Goal: Task Accomplishment & Management: Use online tool/utility

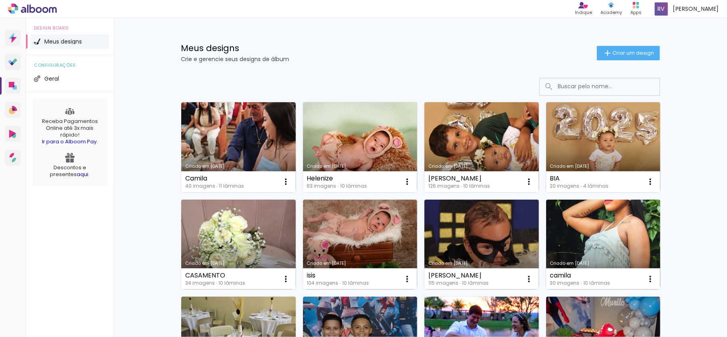
click at [213, 125] on link "Criado em [DATE]" at bounding box center [238, 147] width 115 height 90
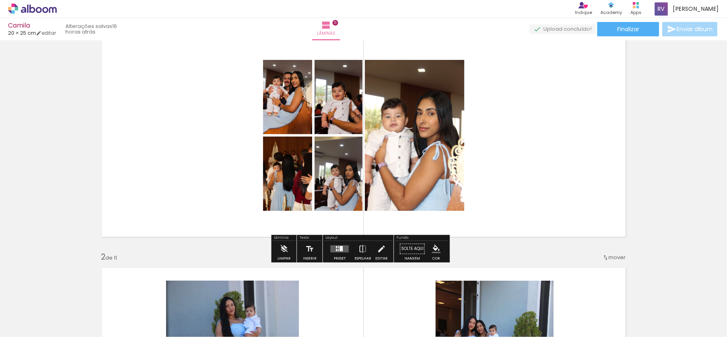
scroll to position [53, 0]
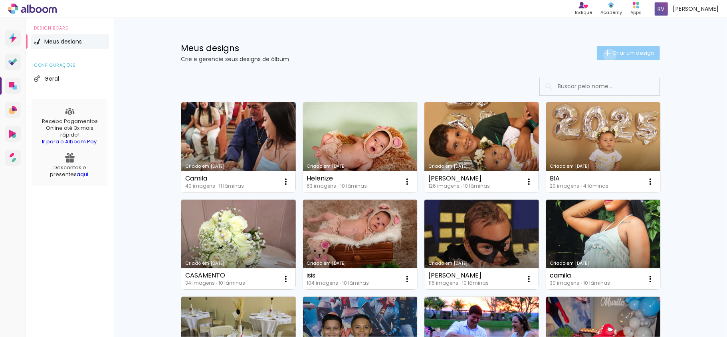
click at [605, 55] on iron-icon at bounding box center [608, 53] width 10 height 10
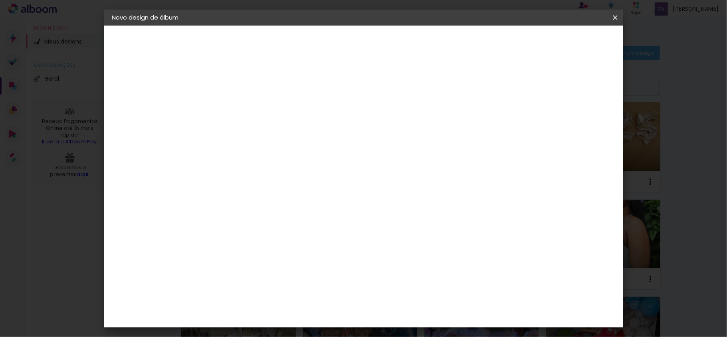
click at [243, 113] on div at bounding box center [243, 113] width 0 height 1
click at [243, 104] on input "Camila NATIZADO" at bounding box center [243, 107] width 0 height 12
click at [243, 103] on input "Camila NATIZADO" at bounding box center [243, 107] width 0 height 12
type input "[PERSON_NAME]"
type paper-input "[PERSON_NAME]"
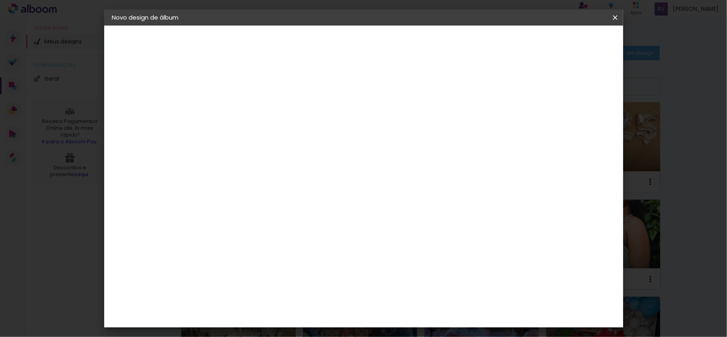
click at [325, 42] on paper-button "Avançar" at bounding box center [305, 43] width 39 height 14
click at [0, 0] on slot "Tamanho Livre" at bounding box center [0, 0] width 0 height 0
click at [0, 0] on slot "Avançar" at bounding box center [0, 0] width 0 height 0
drag, startPoint x: 211, startPoint y: 229, endPoint x: 264, endPoint y: 228, distance: 53.1
click at [268, 165] on div "30 cm cm cm mm A maioria das encadernadoras sugere 5mm de sangria." at bounding box center [395, 133] width 375 height 64
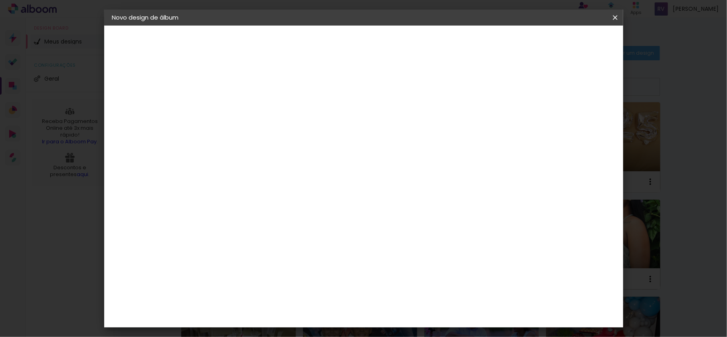
type input "20"
type paper-input "20"
drag, startPoint x: 403, startPoint y: 279, endPoint x: 549, endPoint y: 298, distance: 147.4
click at [547, 165] on div "30 cm cm cm mm A maioria das encadernadoras sugere 5mm de sangria." at bounding box center [395, 133] width 375 height 64
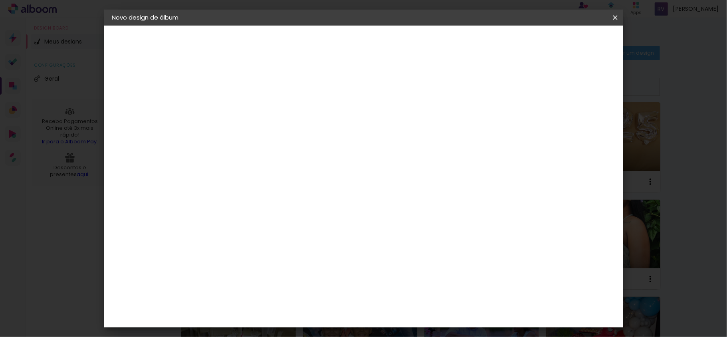
type input "50"
type paper-input "50"
click at [564, 44] on span "Iniciar design" at bounding box center [545, 43] width 36 height 6
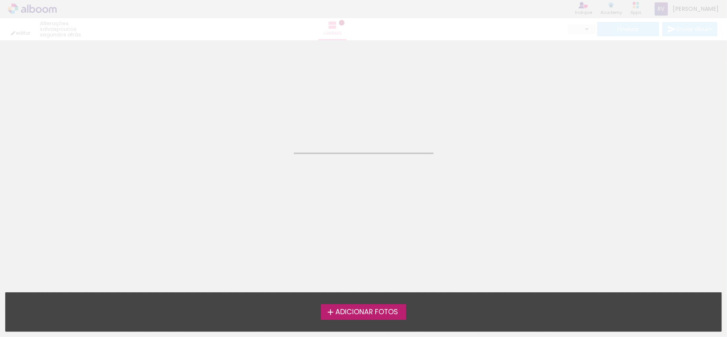
click at [360, 309] on span "Adicionar Fotos" at bounding box center [367, 312] width 63 height 7
click at [0, 0] on input "file" at bounding box center [0, 0] width 0 height 0
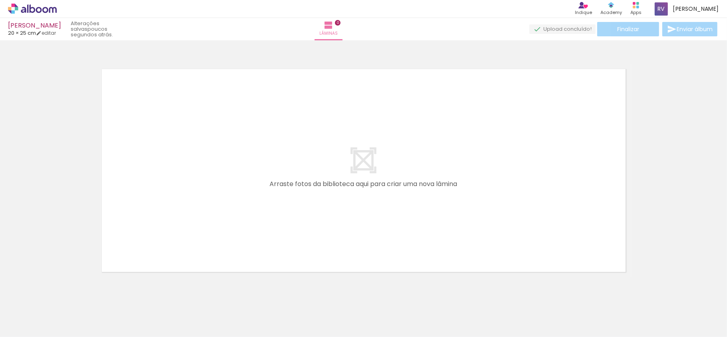
scroll to position [7, 0]
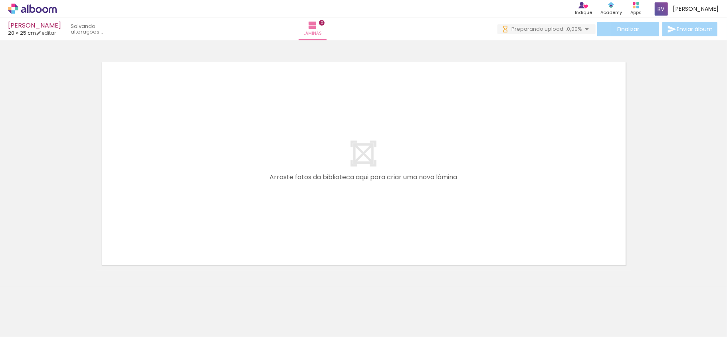
click at [29, 330] on span "Adicionar Fotos" at bounding box center [28, 326] width 24 height 9
click at [0, 0] on input "file" at bounding box center [0, 0] width 0 height 0
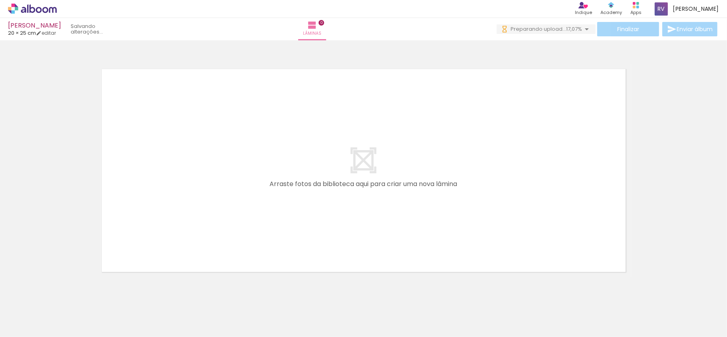
scroll to position [0, 1174]
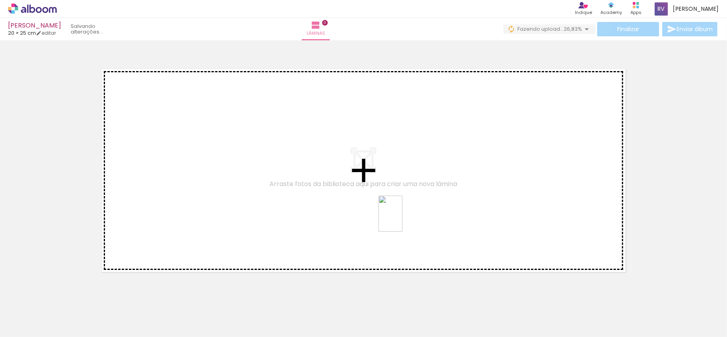
drag, startPoint x: 518, startPoint y: 315, endPoint x: 371, endPoint y: 203, distance: 184.8
click at [350, 193] on quentale-workspace at bounding box center [363, 168] width 727 height 337
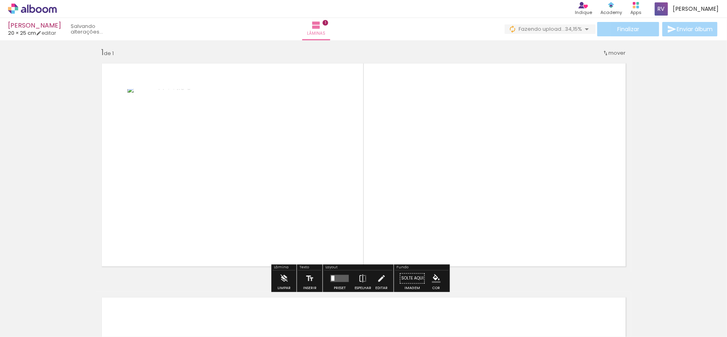
scroll to position [7, 0]
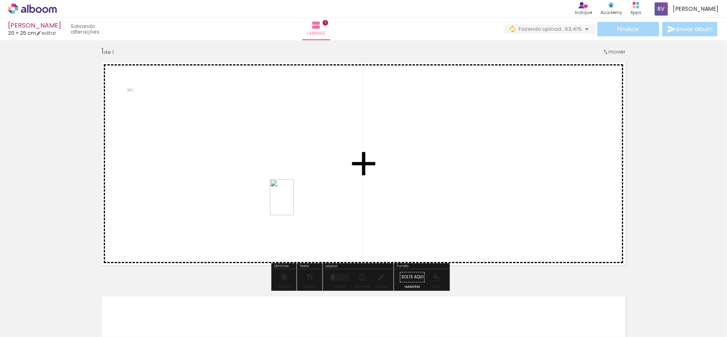
drag, startPoint x: 709, startPoint y: 316, endPoint x: 294, endPoint y: 203, distance: 430.3
click at [294, 203] on quentale-workspace at bounding box center [363, 168] width 727 height 337
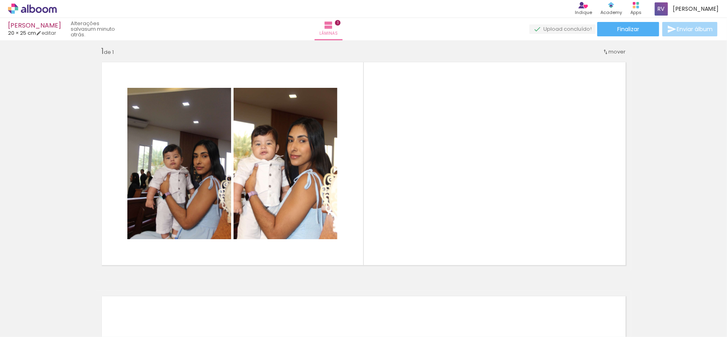
scroll to position [0, 139]
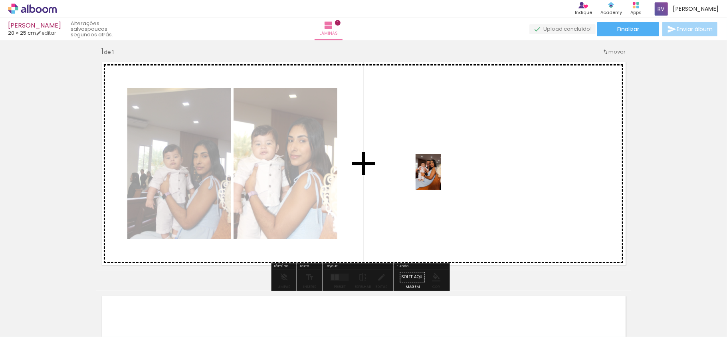
drag, startPoint x: 250, startPoint y: 314, endPoint x: 440, endPoint y: 178, distance: 233.7
click at [440, 178] on quentale-workspace at bounding box center [363, 168] width 727 height 337
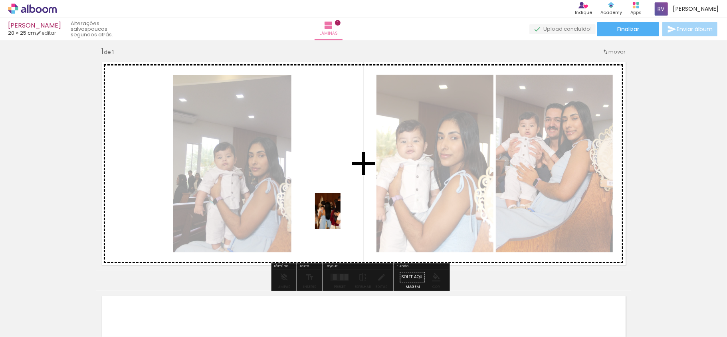
drag, startPoint x: 340, startPoint y: 316, endPoint x: 336, endPoint y: 194, distance: 122.3
click at [336, 194] on quentale-workspace at bounding box center [363, 168] width 727 height 337
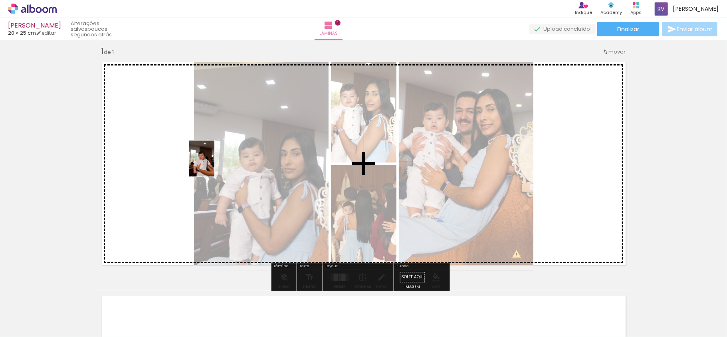
drag, startPoint x: 299, startPoint y: 324, endPoint x: 213, endPoint y: 165, distance: 180.9
click at [213, 165] on quentale-workspace at bounding box center [363, 168] width 727 height 337
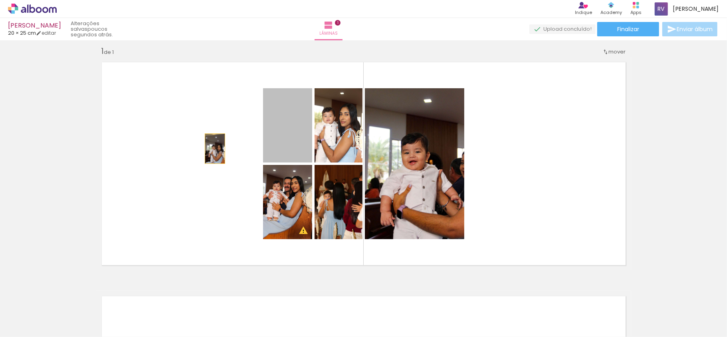
drag, startPoint x: 271, startPoint y: 141, endPoint x: 211, endPoint y: 149, distance: 60.4
click at [211, 149] on quentale-layouter at bounding box center [363, 164] width 535 height 214
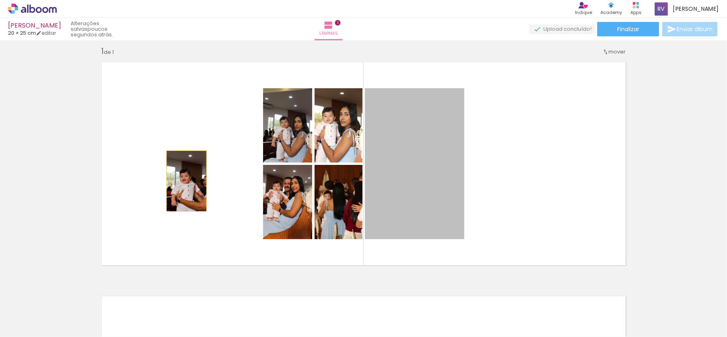
drag, startPoint x: 438, startPoint y: 195, endPoint x: 193, endPoint y: 176, distance: 246.0
click at [193, 176] on quentale-layouter at bounding box center [363, 164] width 535 height 214
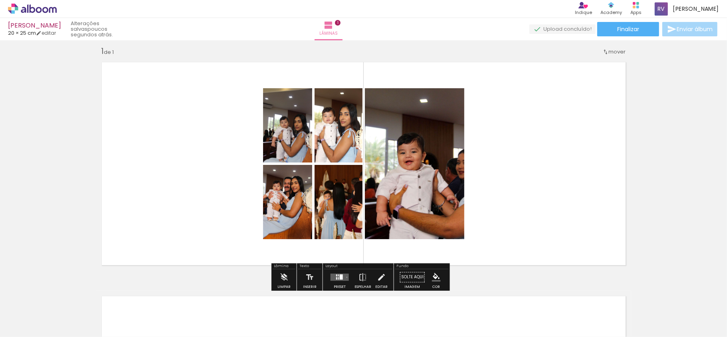
click at [345, 277] on quentale-layouter at bounding box center [340, 277] width 18 height 7
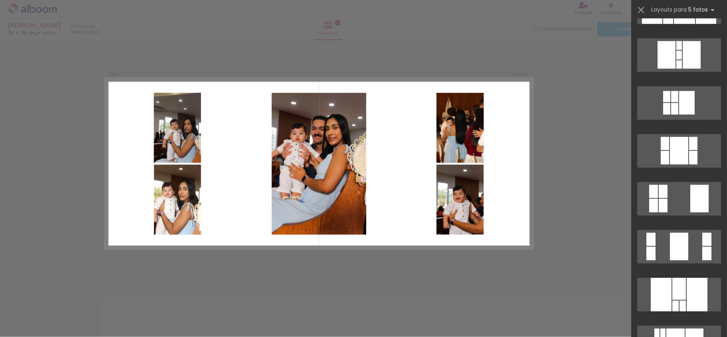
scroll to position [426, 0]
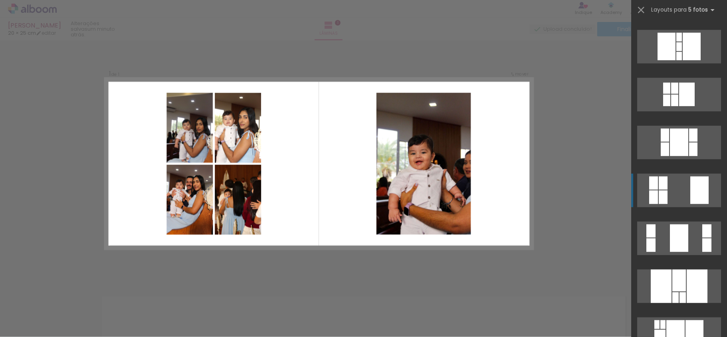
click at [672, 179] on quentale-layouter at bounding box center [680, 191] width 84 height 34
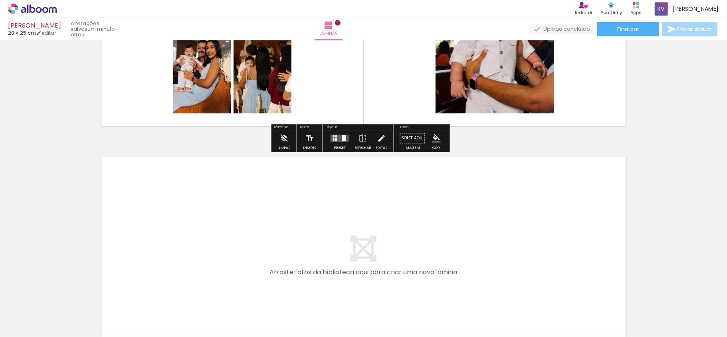
scroll to position [220, 0]
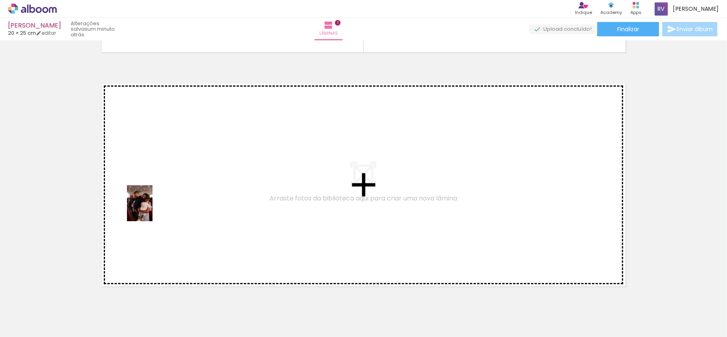
drag, startPoint x: 122, startPoint y: 309, endPoint x: 151, endPoint y: 209, distance: 103.5
click at [151, 209] on quentale-workspace at bounding box center [363, 168] width 727 height 337
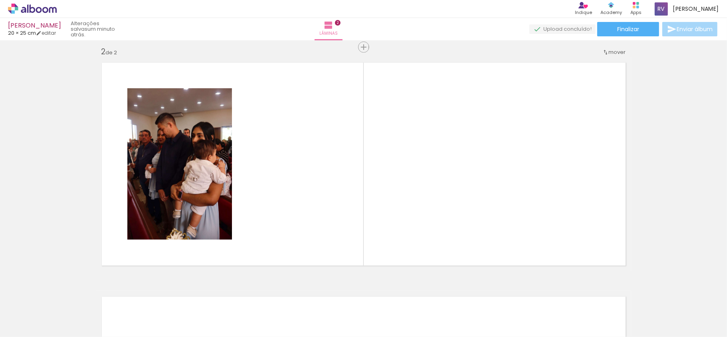
scroll to position [0, 363]
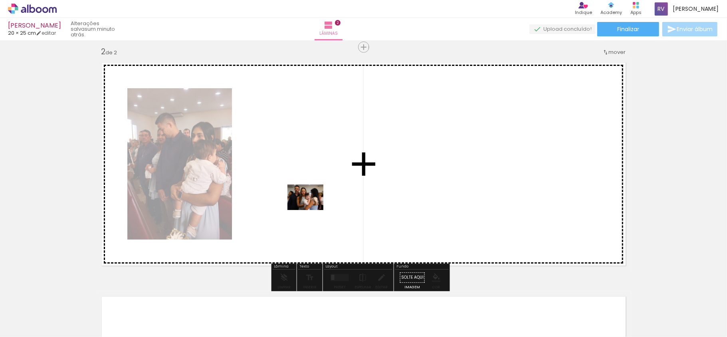
drag, startPoint x: 312, startPoint y: 315, endPoint x: 312, endPoint y: 209, distance: 106.3
click at [312, 209] on quentale-workspace at bounding box center [363, 168] width 727 height 337
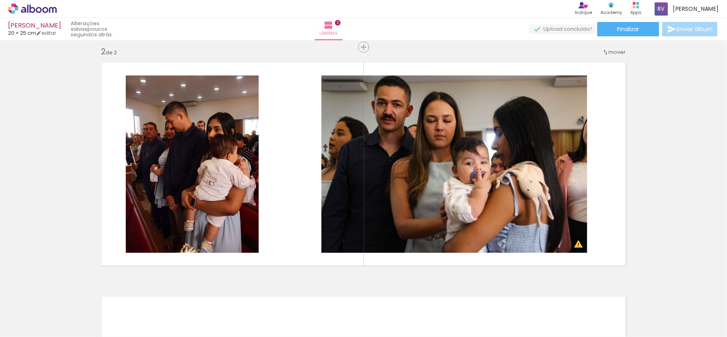
scroll to position [0, 303]
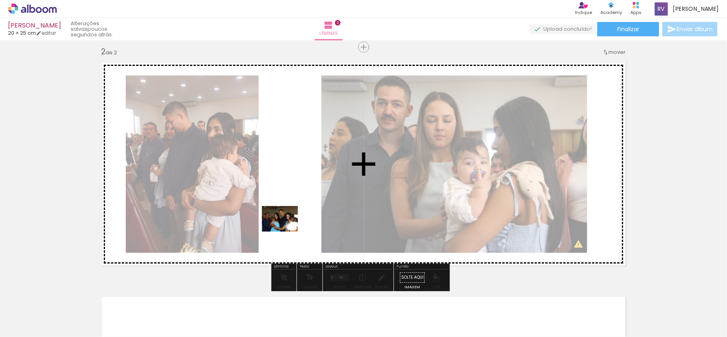
drag, startPoint x: 274, startPoint y: 321, endPoint x: 286, endPoint y: 229, distance: 92.7
click at [286, 229] on quentale-workspace at bounding box center [363, 168] width 727 height 337
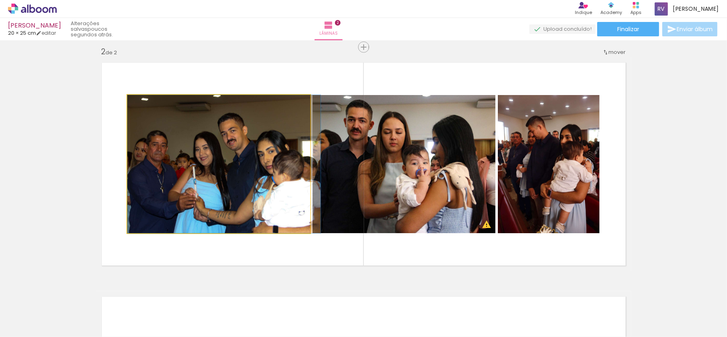
drag, startPoint x: 217, startPoint y: 154, endPoint x: 230, endPoint y: 197, distance: 45.0
click at [237, 207] on quentale-photo at bounding box center [218, 164] width 183 height 138
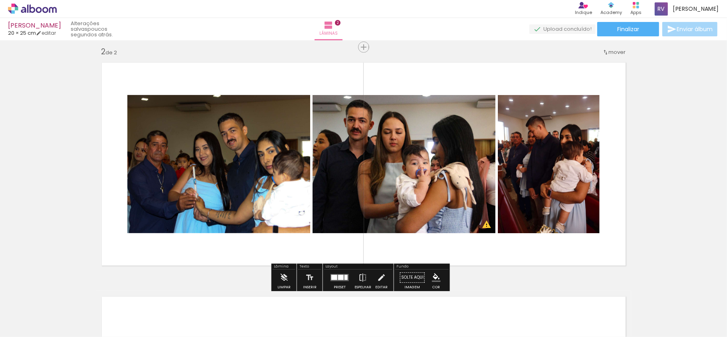
drag, startPoint x: 233, startPoint y: 187, endPoint x: 170, endPoint y: 136, distance: 81.5
click at [170, 136] on quentale-photo at bounding box center [218, 164] width 183 height 138
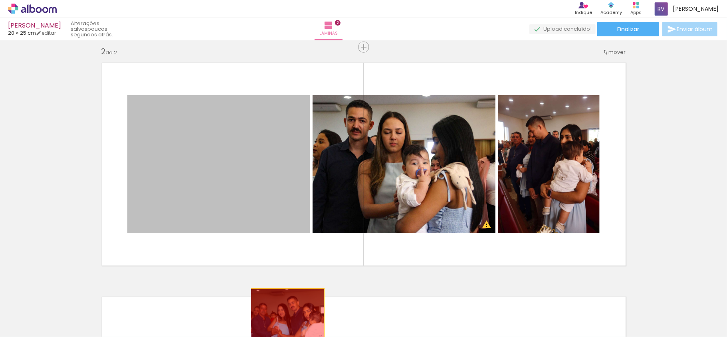
drag, startPoint x: 157, startPoint y: 122, endPoint x: 284, endPoint y: 314, distance: 229.8
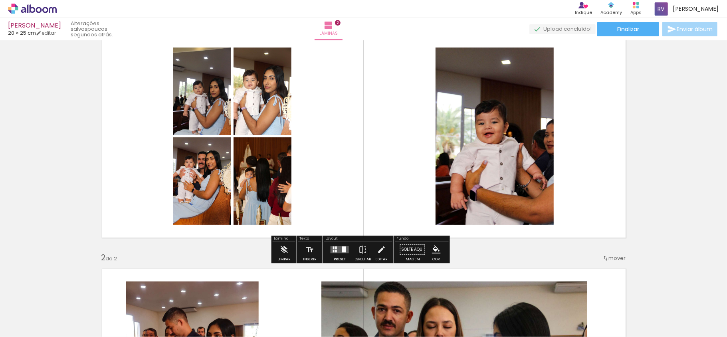
scroll to position [53, 0]
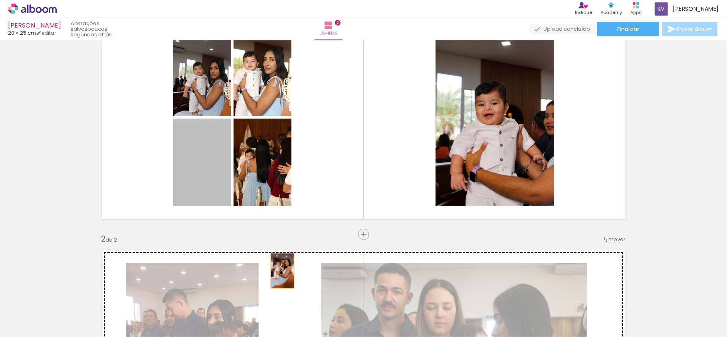
drag, startPoint x: 210, startPoint y: 159, endPoint x: 278, endPoint y: 271, distance: 131.3
click at [278, 271] on div "Inserir lâmina 1 de 2 Inserir lâmina 2 de 2 O Designbox precisará aumentar a su…" at bounding box center [363, 341] width 727 height 703
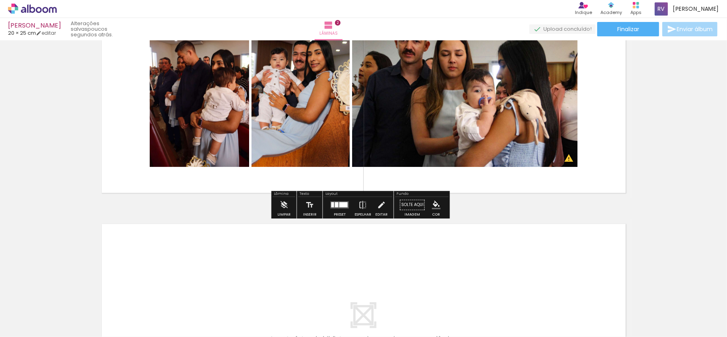
scroll to position [320, 0]
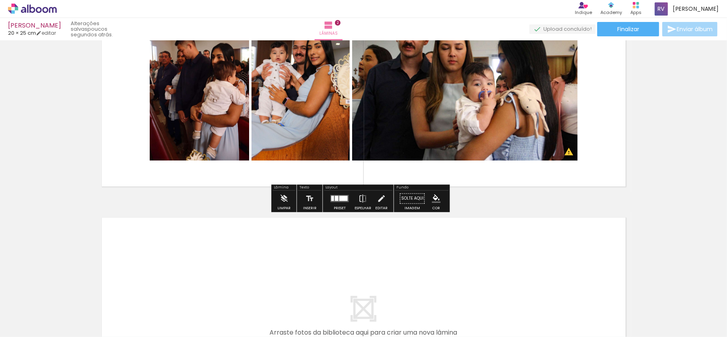
click at [337, 203] on div at bounding box center [340, 199] width 22 height 16
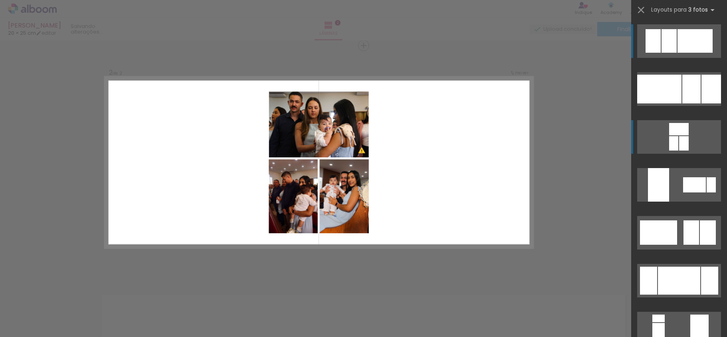
scroll to position [240, 0]
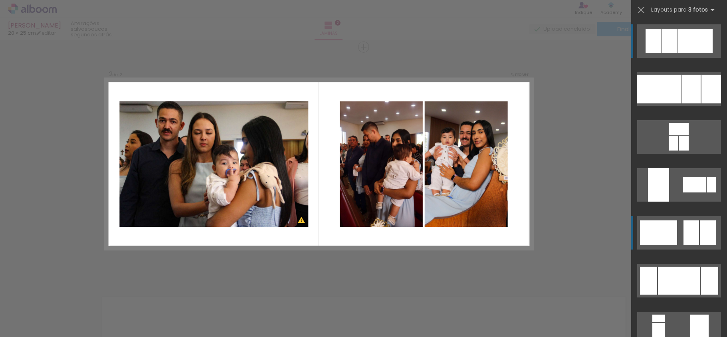
click at [668, 224] on div at bounding box center [658, 232] width 37 height 24
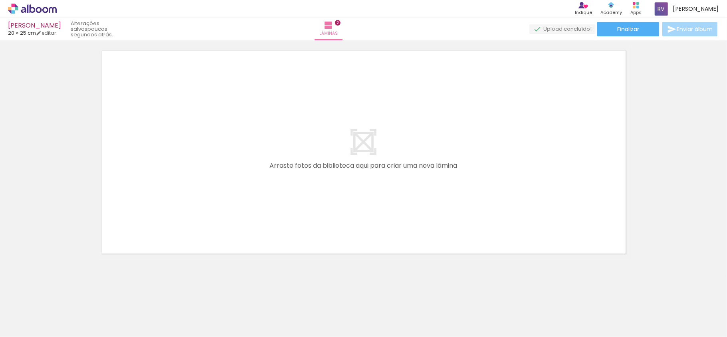
scroll to position [0, 48]
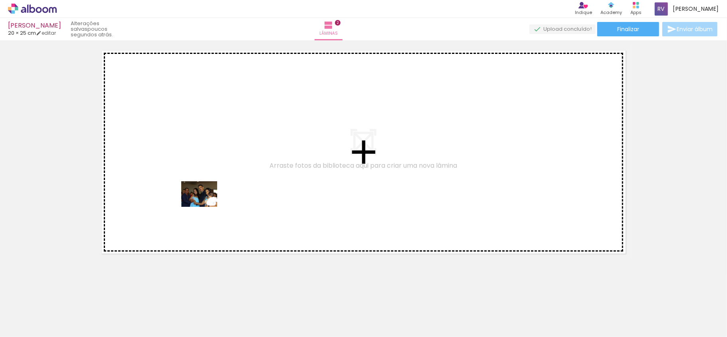
drag, startPoint x: 518, startPoint y: 324, endPoint x: 205, endPoint y: 205, distance: 334.8
click at [205, 205] on quentale-workspace at bounding box center [363, 168] width 727 height 337
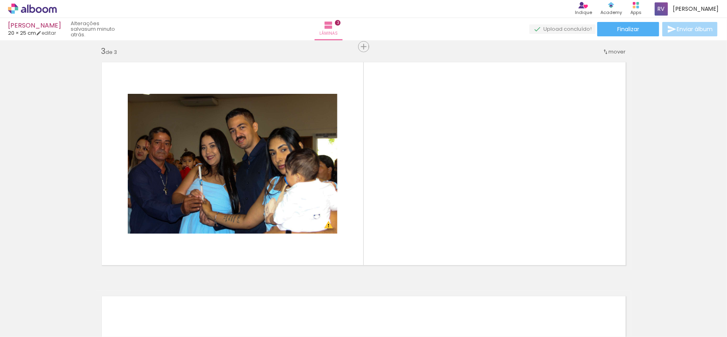
scroll to position [0, 91]
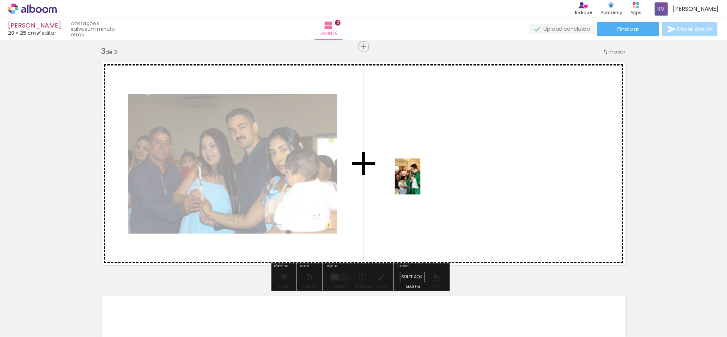
drag, startPoint x: 206, startPoint y: 318, endPoint x: 419, endPoint y: 183, distance: 252.5
click at [419, 183] on quentale-workspace at bounding box center [363, 168] width 727 height 337
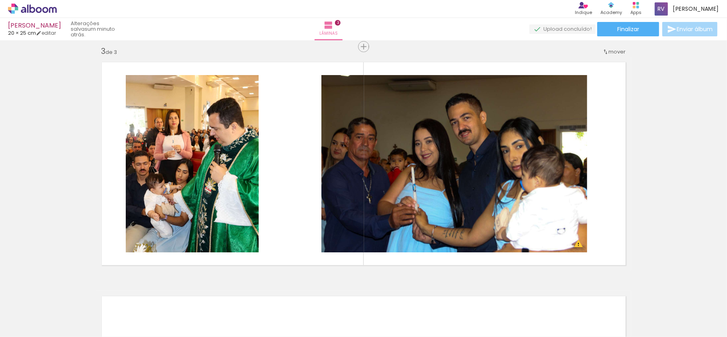
scroll to position [0, 184]
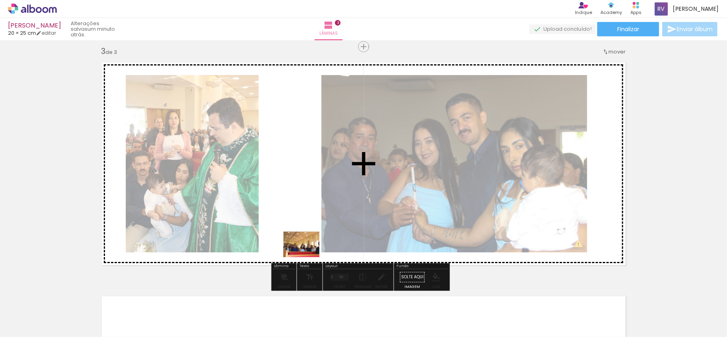
drag, startPoint x: 442, startPoint y: 318, endPoint x: 308, endPoint y: 256, distance: 148.0
click at [308, 256] on quentale-workspace at bounding box center [363, 168] width 727 height 337
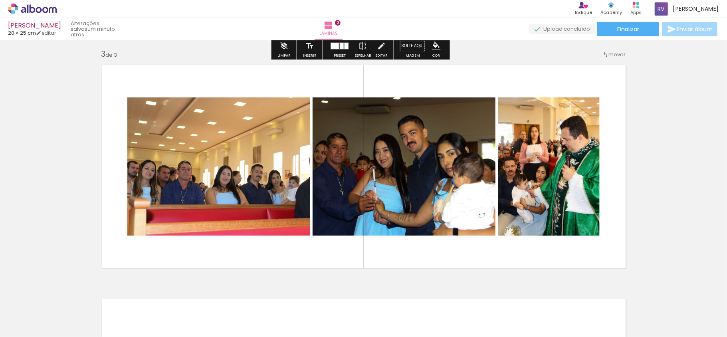
scroll to position [475, 0]
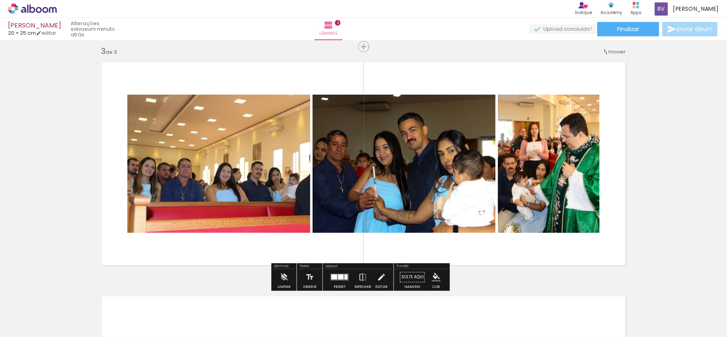
click at [341, 277] on quentale-layouter at bounding box center [340, 277] width 18 height 7
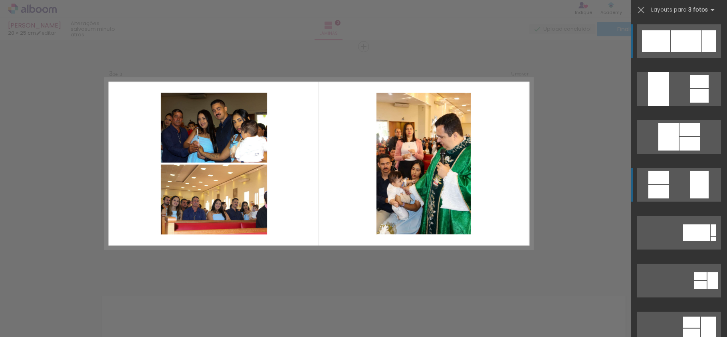
click at [673, 180] on quentale-layouter at bounding box center [680, 185] width 84 height 34
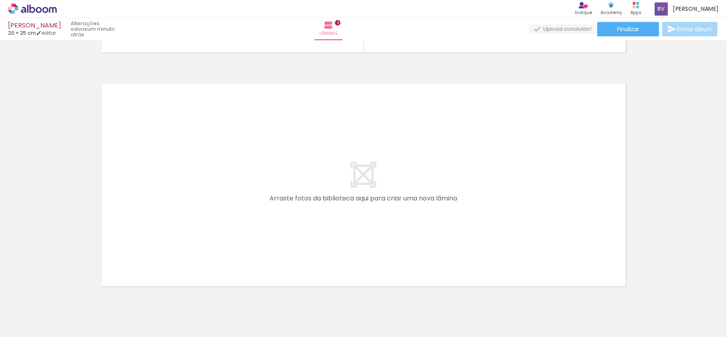
scroll to position [0, 0]
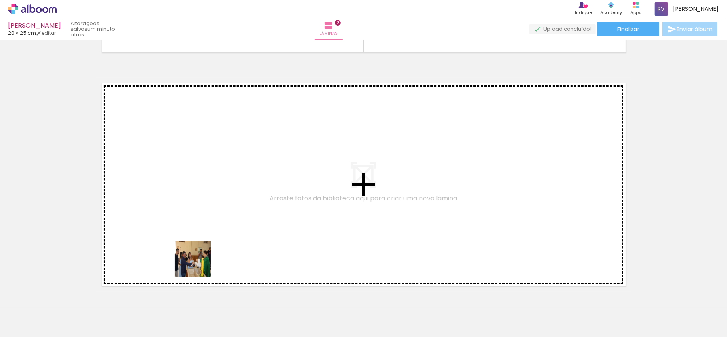
drag, startPoint x: 209, startPoint y: 312, endPoint x: 193, endPoint y: 213, distance: 99.8
click at [193, 213] on quentale-workspace at bounding box center [363, 168] width 727 height 337
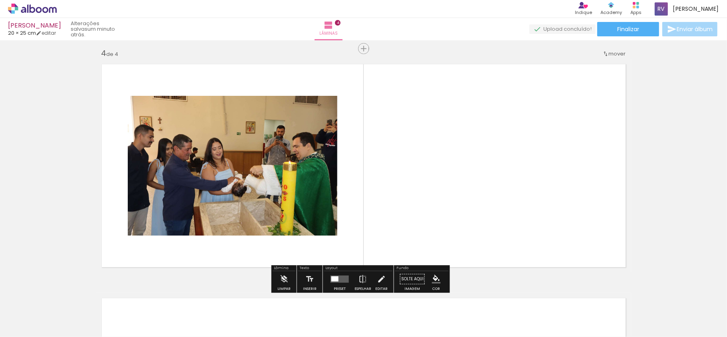
scroll to position [709, 0]
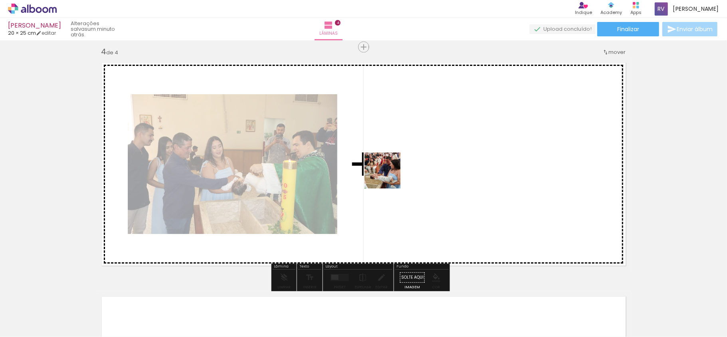
drag, startPoint x: 89, startPoint y: 318, endPoint x: 407, endPoint y: 173, distance: 349.3
click at [407, 173] on quentale-workspace at bounding box center [363, 168] width 727 height 337
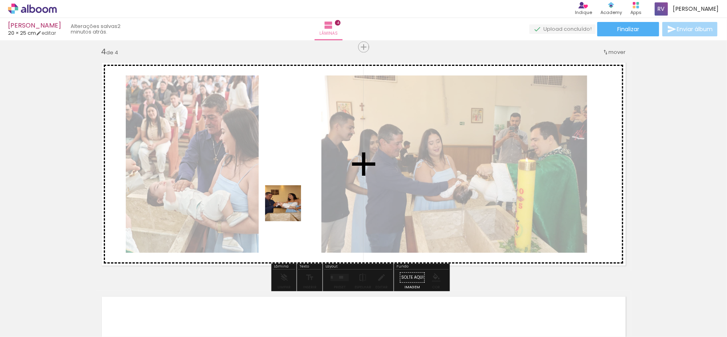
drag, startPoint x: 178, startPoint y: 309, endPoint x: 289, endPoint y: 209, distance: 149.6
click at [289, 209] on quentale-workspace at bounding box center [363, 168] width 727 height 337
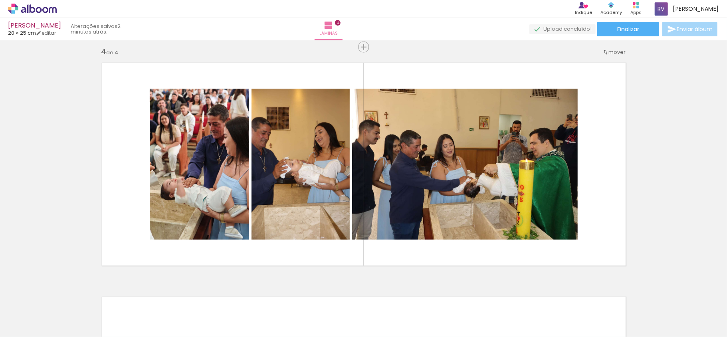
scroll to position [0, 1174]
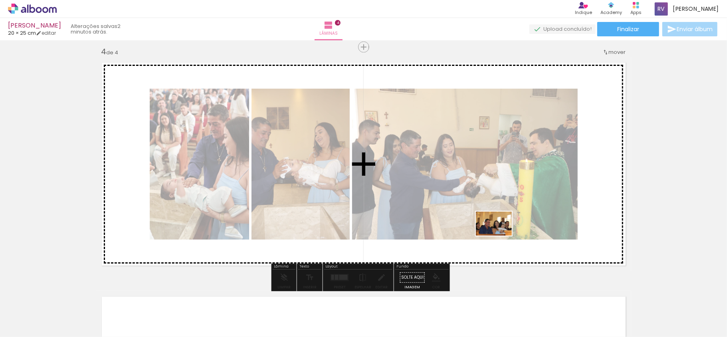
drag, startPoint x: 567, startPoint y: 318, endPoint x: 500, endPoint y: 236, distance: 106.5
click at [500, 236] on quentale-workspace at bounding box center [363, 168] width 727 height 337
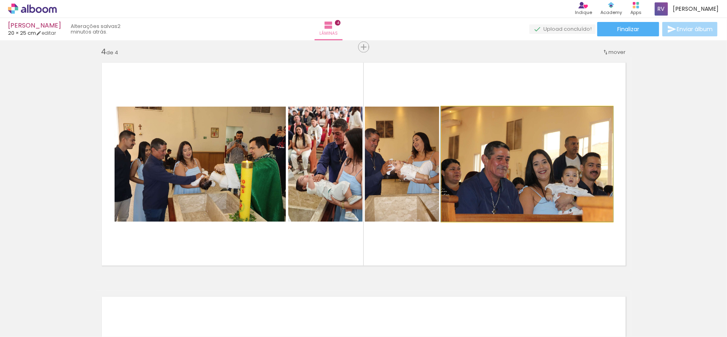
click at [496, 185] on quentale-photo at bounding box center [527, 164] width 171 height 115
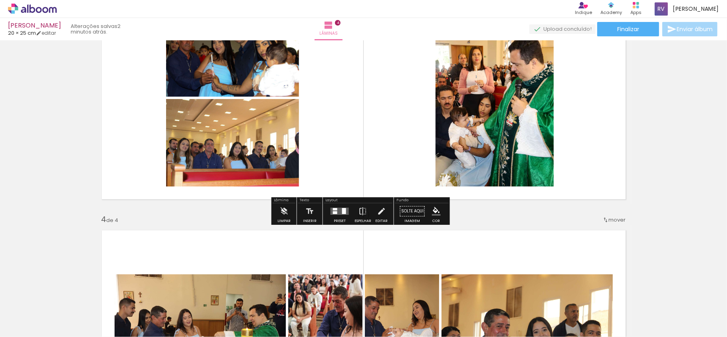
scroll to position [602, 0]
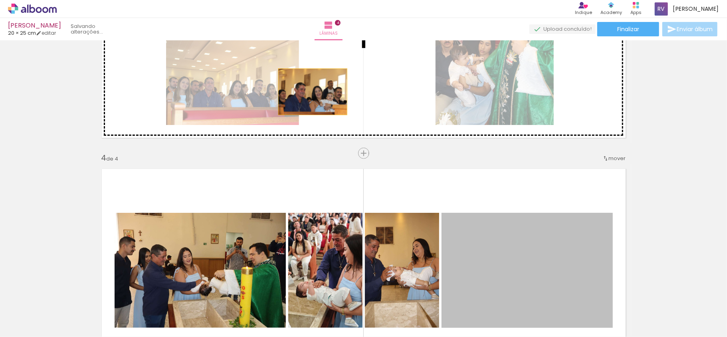
drag, startPoint x: 545, startPoint y: 254, endPoint x: 309, endPoint y: 92, distance: 286.4
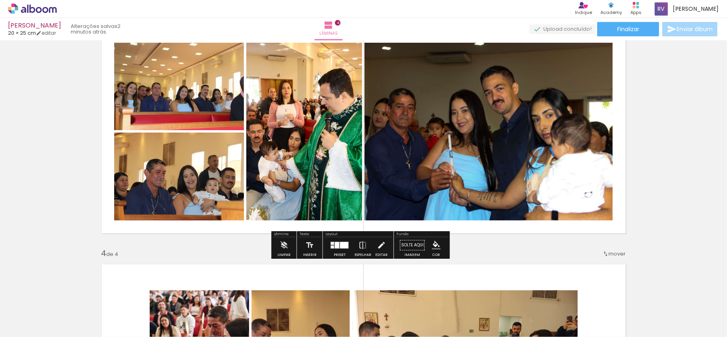
scroll to position [496, 0]
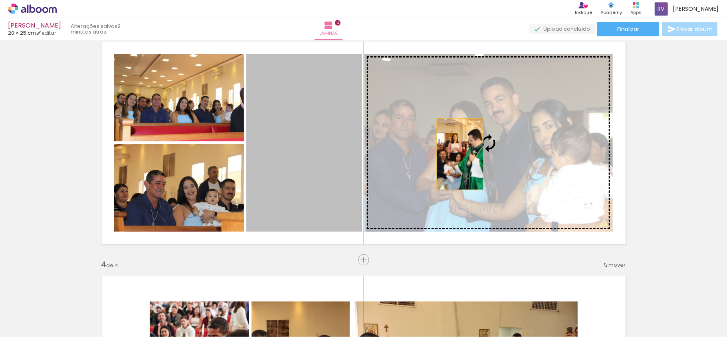
drag, startPoint x: 328, startPoint y: 143, endPoint x: 456, endPoint y: 154, distance: 128.7
click at [0, 0] on slot at bounding box center [0, 0] width 0 height 0
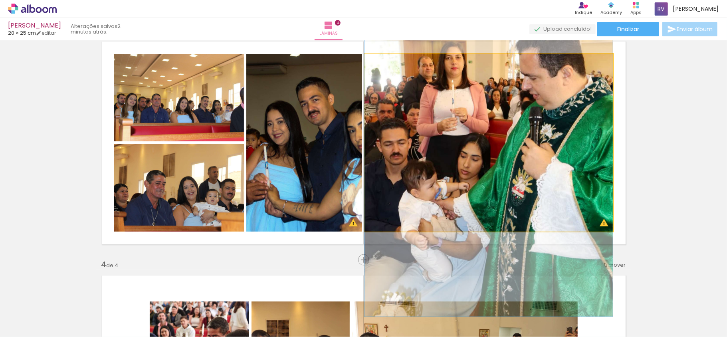
drag, startPoint x: 455, startPoint y: 155, endPoint x: 309, endPoint y: 149, distance: 146.7
click at [0, 0] on slot at bounding box center [0, 0] width 0 height 0
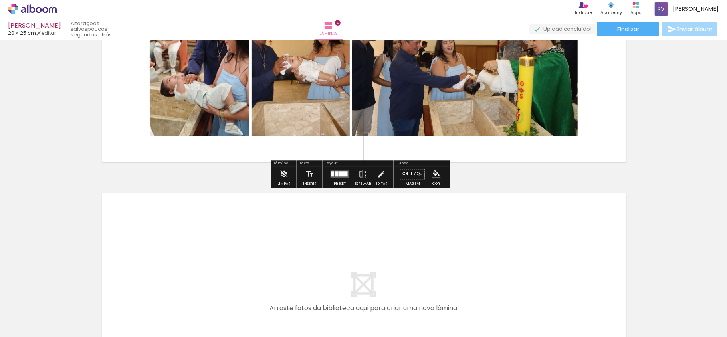
scroll to position [815, 0]
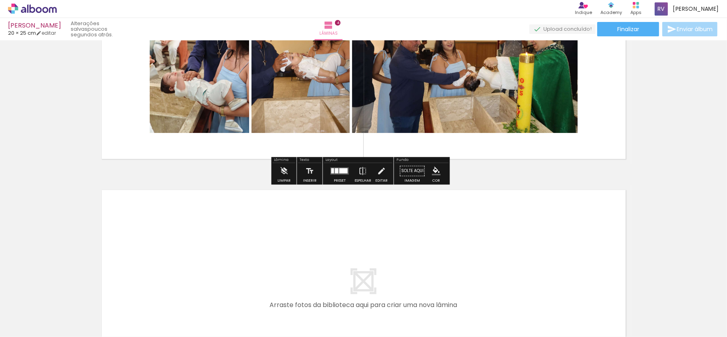
click at [296, 328] on quentale-thumb at bounding box center [276, 310] width 45 height 46
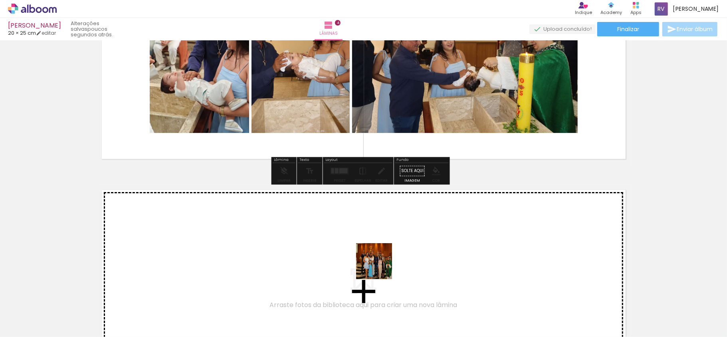
drag, startPoint x: 404, startPoint y: 297, endPoint x: 356, endPoint y: 244, distance: 72.4
click at [356, 244] on quentale-workspace at bounding box center [363, 168] width 727 height 337
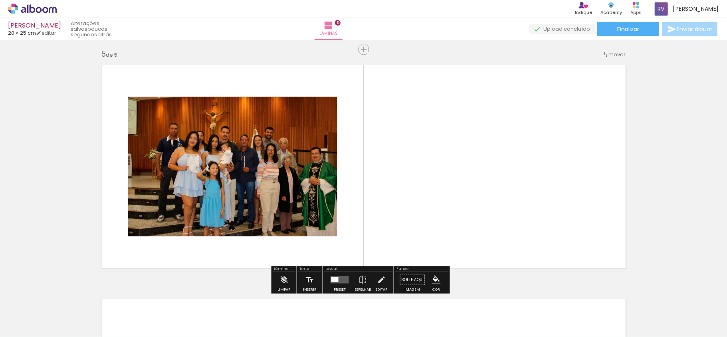
scroll to position [943, 0]
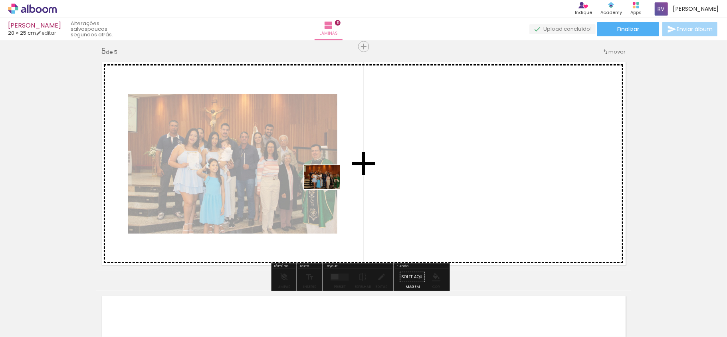
drag, startPoint x: 508, startPoint y: 312, endPoint x: 328, endPoint y: 189, distance: 217.7
click at [328, 189] on quentale-workspace at bounding box center [363, 168] width 727 height 337
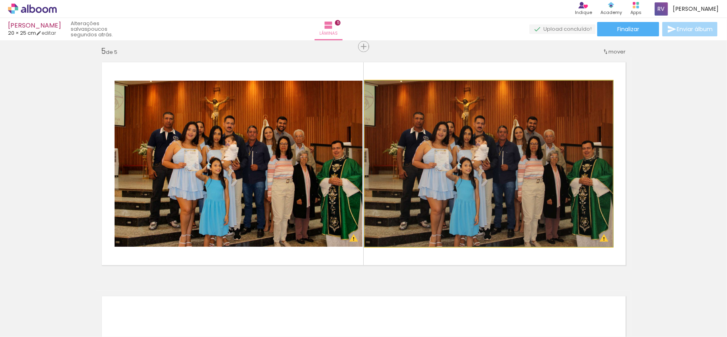
click at [394, 181] on quentale-photo at bounding box center [489, 164] width 248 height 166
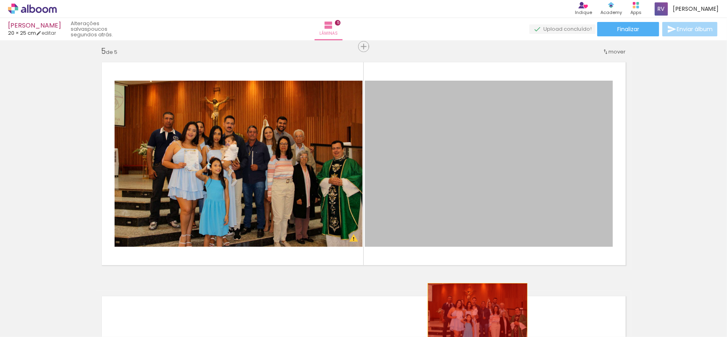
drag, startPoint x: 462, startPoint y: 214, endPoint x: 471, endPoint y: 313, distance: 99.5
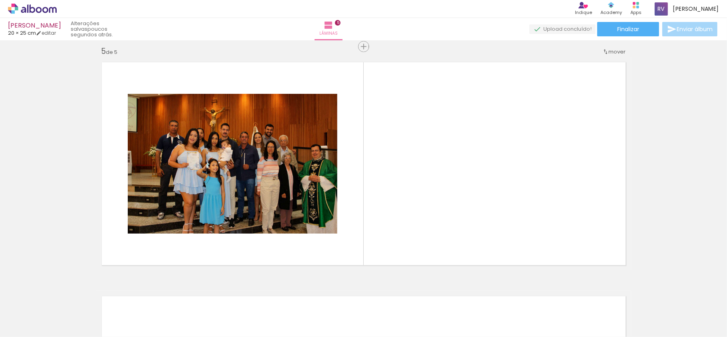
click at [486, 296] on iron-icon at bounding box center [483, 294] width 8 height 8
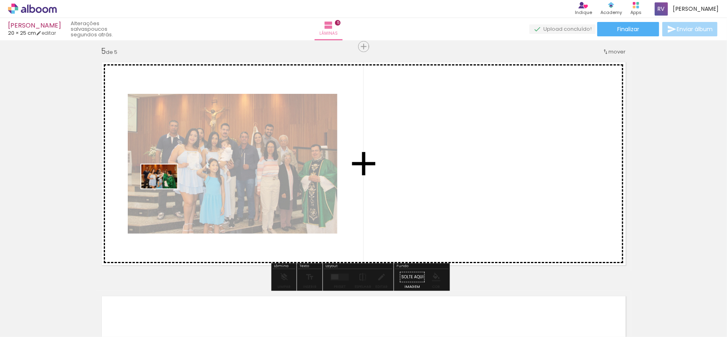
drag, startPoint x: 140, startPoint y: 308, endPoint x: 169, endPoint y: 187, distance: 124.0
click at [169, 187] on quentale-workspace at bounding box center [363, 168] width 727 height 337
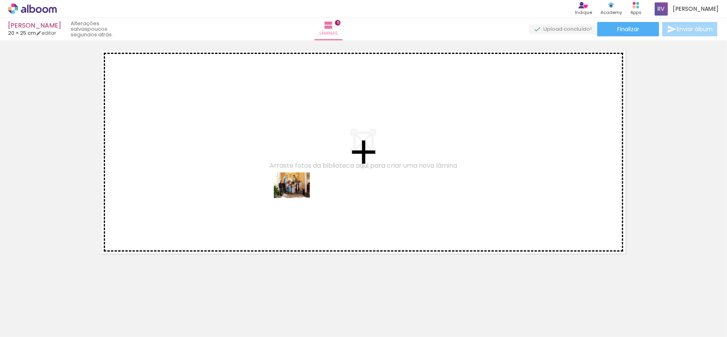
drag, startPoint x: 338, startPoint y: 258, endPoint x: 298, endPoint y: 197, distance: 73.1
click at [298, 197] on quentale-workspace at bounding box center [363, 168] width 727 height 337
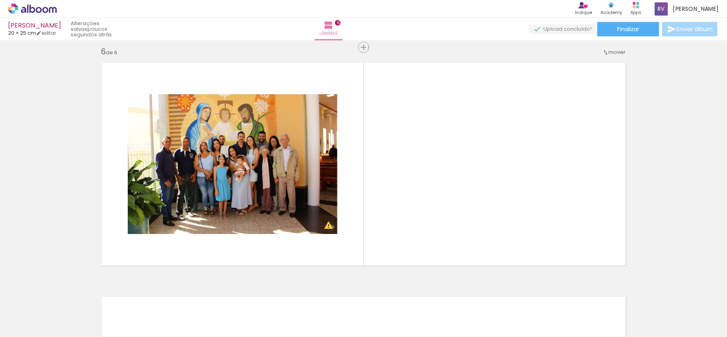
scroll to position [0, 197]
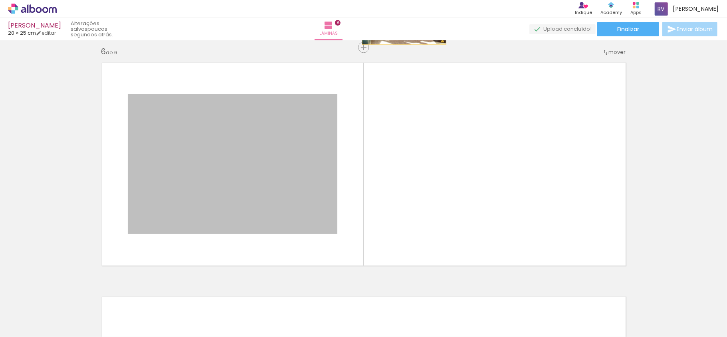
drag, startPoint x: 267, startPoint y: 195, endPoint x: 400, endPoint y: 16, distance: 223.3
click at [400, 0] on div "Camila BATIZADO 20 × 25 cm editar poucos segundos atrás. Lâminas 6 Finalizar En…" at bounding box center [363, 0] width 727 height 0
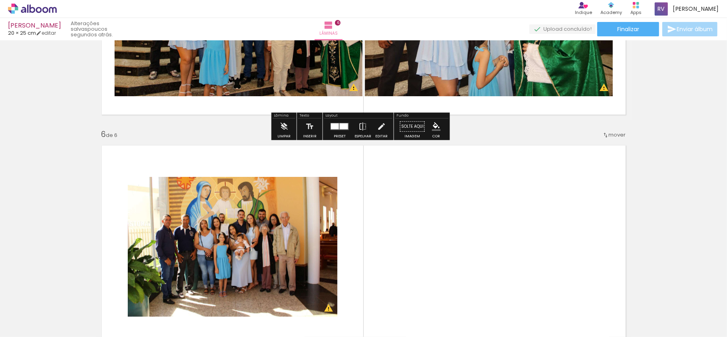
scroll to position [1124, 0]
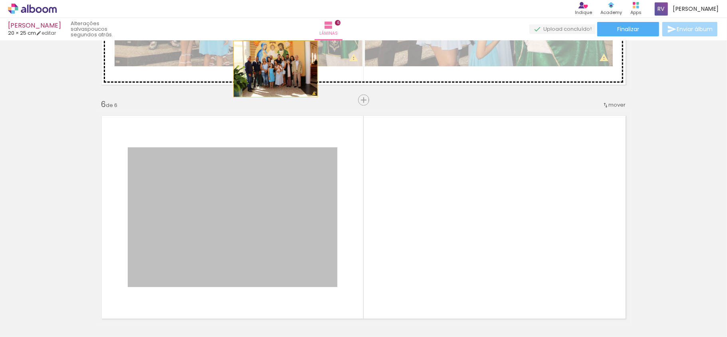
drag, startPoint x: 252, startPoint y: 213, endPoint x: 272, endPoint y: 65, distance: 149.4
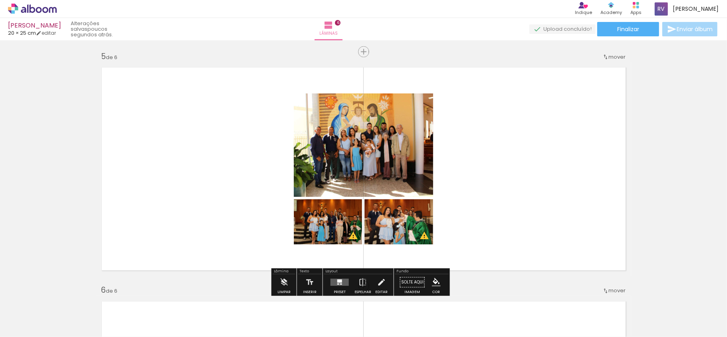
scroll to position [964, 0]
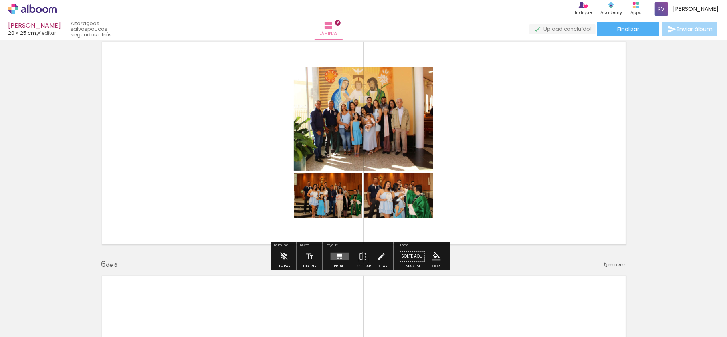
click at [346, 258] on quentale-layouter at bounding box center [340, 256] width 18 height 7
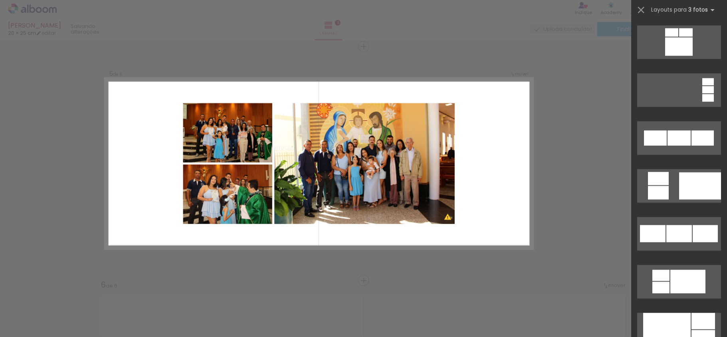
scroll to position [692, 0]
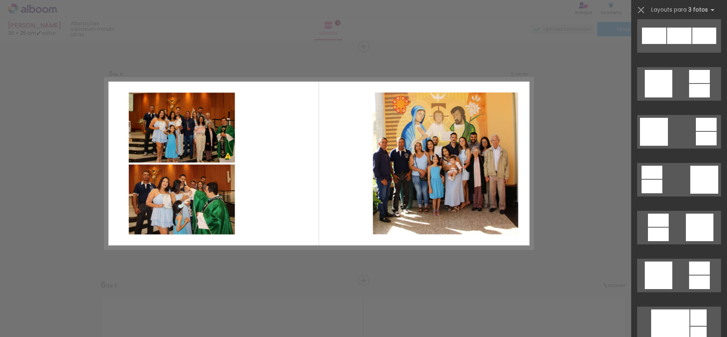
scroll to position [2024, 0]
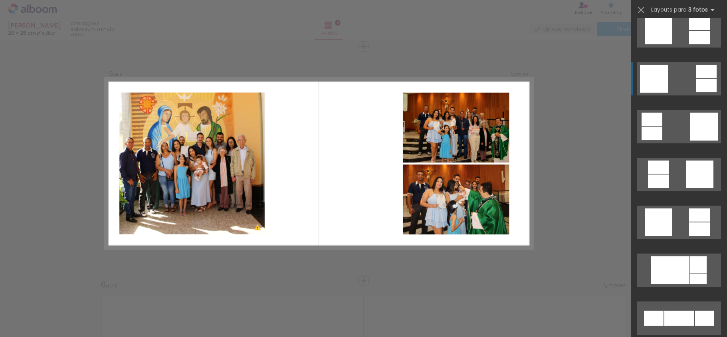
click at [667, 66] on quentale-layouter at bounding box center [680, 79] width 84 height 34
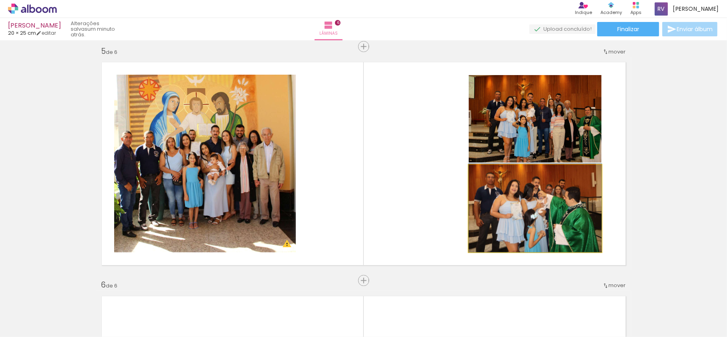
drag, startPoint x: 494, startPoint y: 209, endPoint x: 486, endPoint y: 194, distance: 16.8
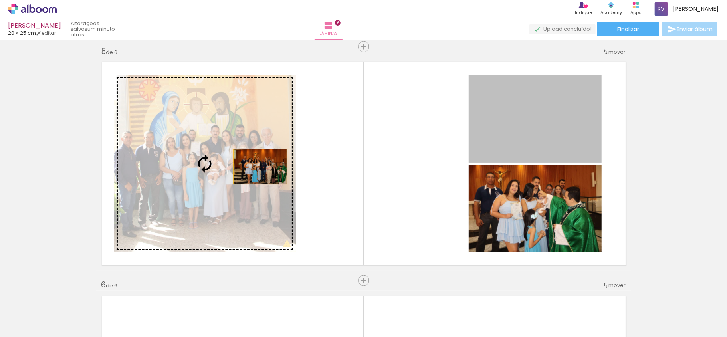
drag, startPoint x: 536, startPoint y: 128, endPoint x: 256, endPoint y: 167, distance: 282.7
click at [0, 0] on slot at bounding box center [0, 0] width 0 height 0
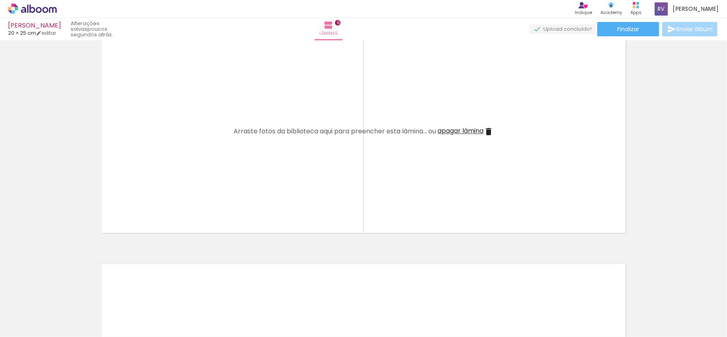
scroll to position [0, 1130]
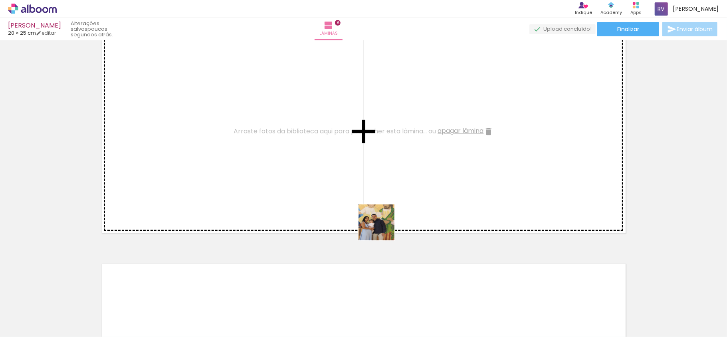
drag, startPoint x: 478, startPoint y: 317, endPoint x: 280, endPoint y: 158, distance: 254.0
click at [280, 158] on quentale-workspace at bounding box center [363, 168] width 727 height 337
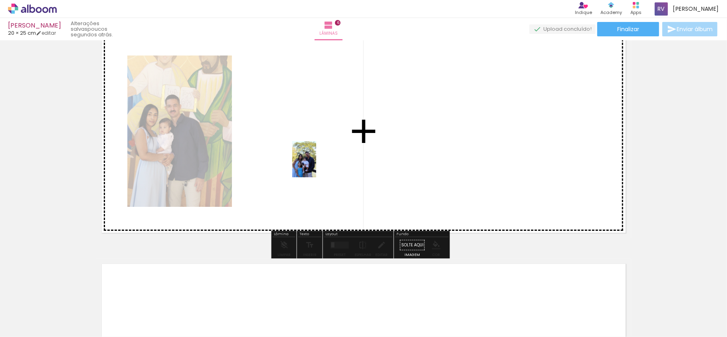
drag, startPoint x: 436, startPoint y: 325, endPoint x: 307, endPoint y: 149, distance: 218.4
click at [307, 149] on quentale-workspace at bounding box center [363, 168] width 727 height 337
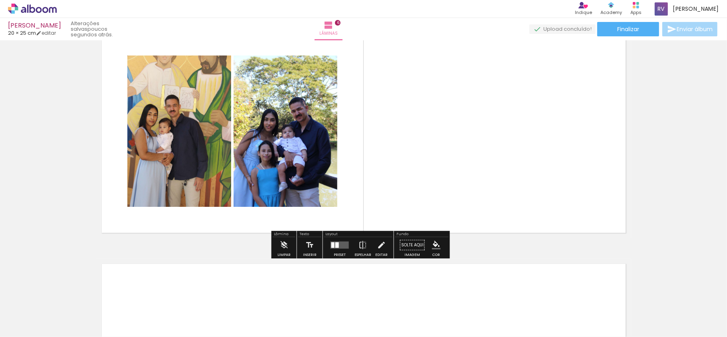
click at [278, 113] on quentale-photo at bounding box center [286, 131] width 104 height 151
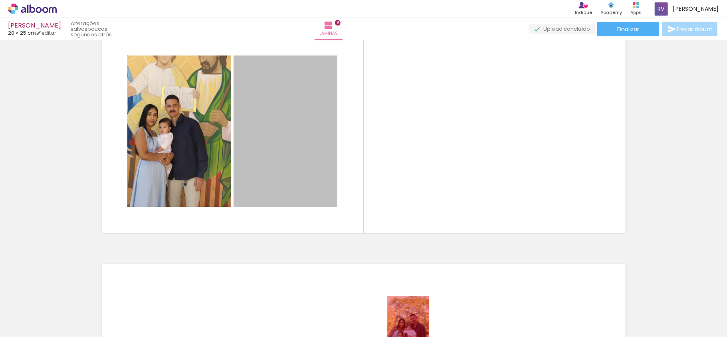
drag, startPoint x: 304, startPoint y: 149, endPoint x: 406, endPoint y: 318, distance: 197.1
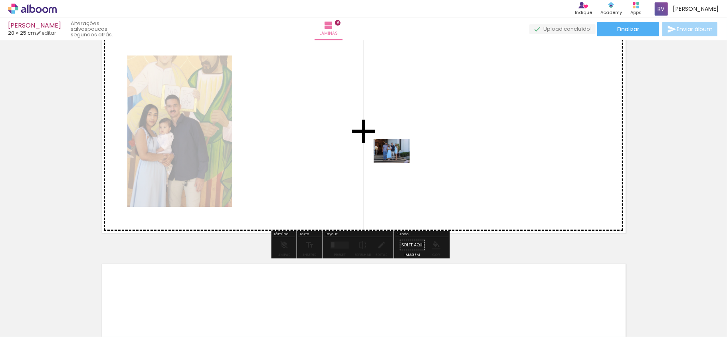
drag, startPoint x: 643, startPoint y: 312, endPoint x: 398, endPoint y: 163, distance: 286.8
click at [398, 163] on quentale-workspace at bounding box center [363, 168] width 727 height 337
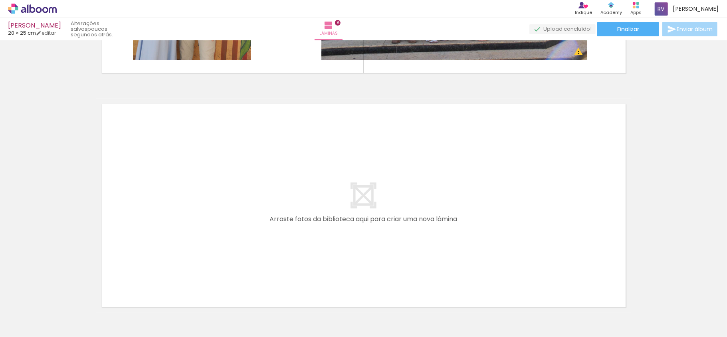
scroll to position [0, 761]
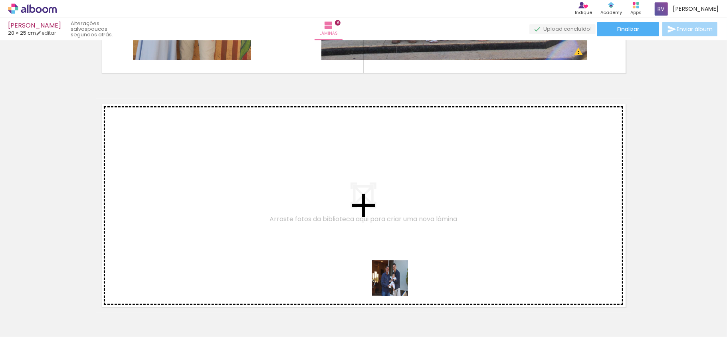
drag, startPoint x: 408, startPoint y: 309, endPoint x: 314, endPoint y: 196, distance: 147.8
click at [314, 196] on quentale-workspace at bounding box center [363, 168] width 727 height 337
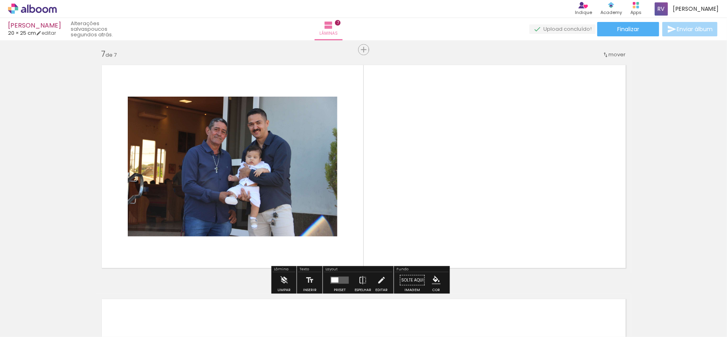
scroll to position [1411, 0]
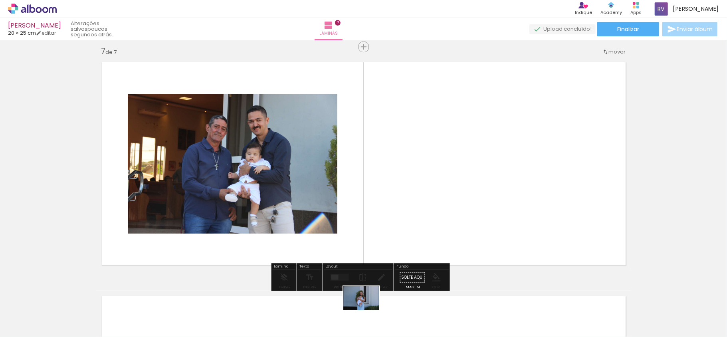
drag, startPoint x: 347, startPoint y: 315, endPoint x: 367, endPoint y: 311, distance: 20.4
click at [367, 311] on div at bounding box center [349, 310] width 40 height 26
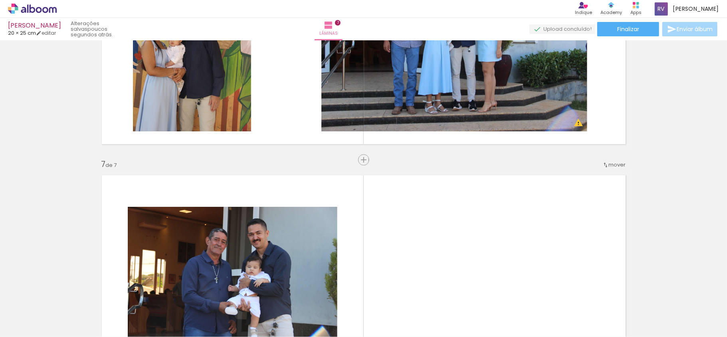
scroll to position [1305, 0]
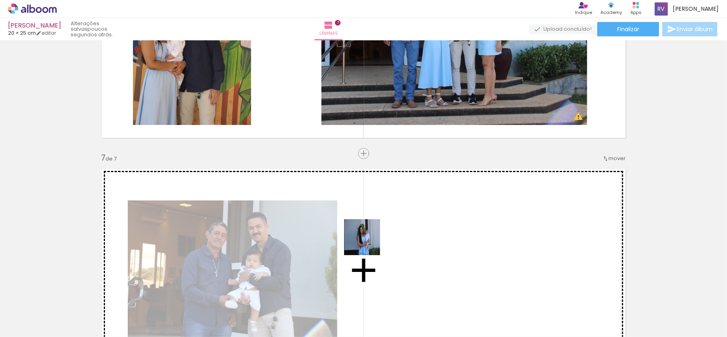
drag, startPoint x: 179, startPoint y: 314, endPoint x: 415, endPoint y: 228, distance: 250.2
click at [415, 228] on quentale-workspace at bounding box center [363, 168] width 727 height 337
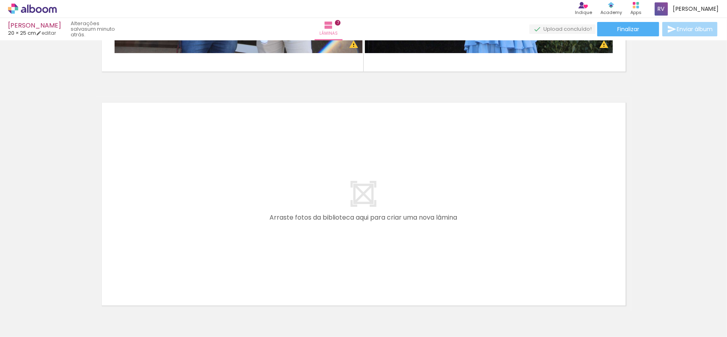
scroll to position [1624, 0]
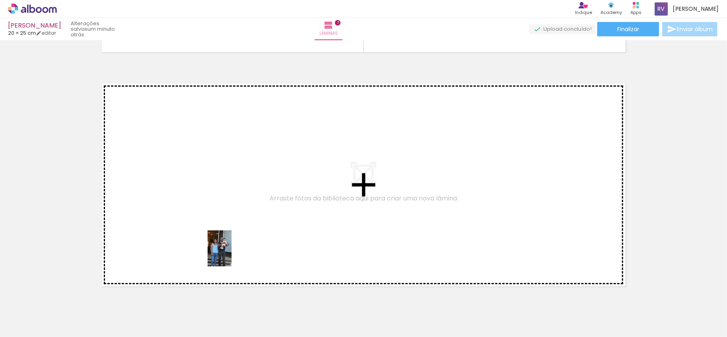
drag, startPoint x: 256, startPoint y: 316, endPoint x: 230, endPoint y: 253, distance: 67.5
click at [230, 253] on quentale-workspace at bounding box center [363, 168] width 727 height 337
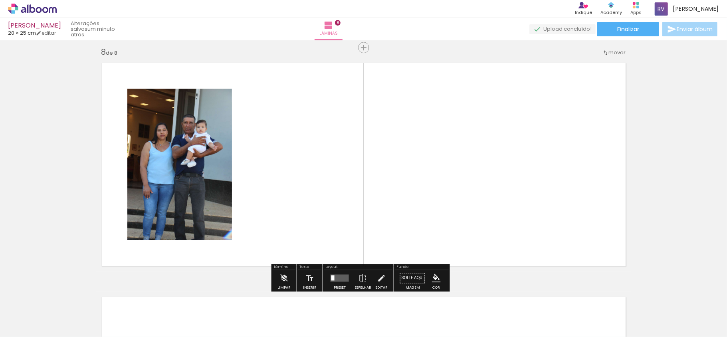
scroll to position [1645, 0]
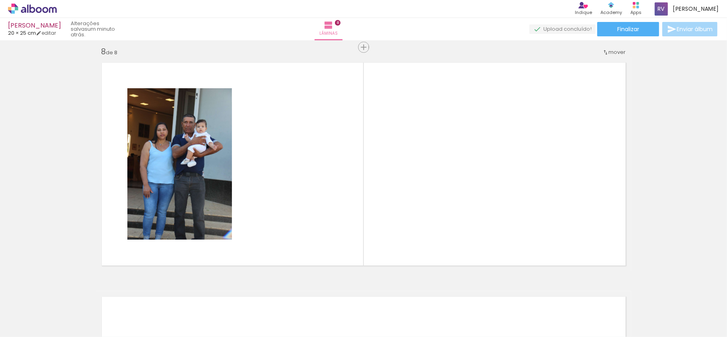
drag, startPoint x: 483, startPoint y: 312, endPoint x: 362, endPoint y: 168, distance: 188.2
click at [362, 168] on quentale-workspace at bounding box center [363, 168] width 727 height 337
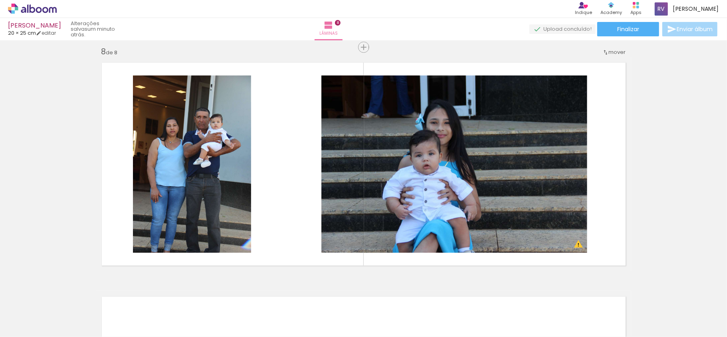
scroll to position [0, 657]
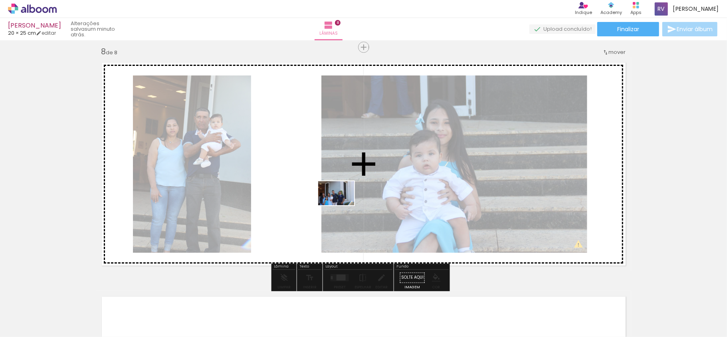
drag, startPoint x: 189, startPoint y: 310, endPoint x: 342, endPoint y: 205, distance: 185.9
click at [342, 205] on quentale-workspace at bounding box center [363, 168] width 727 height 337
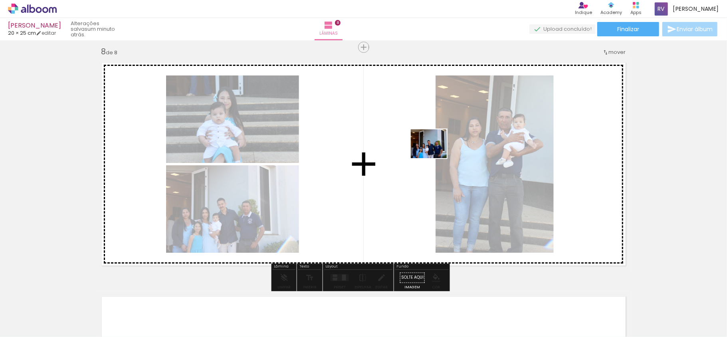
drag, startPoint x: 153, startPoint y: 314, endPoint x: 440, endPoint y: 154, distance: 328.8
click at [440, 154] on quentale-workspace at bounding box center [363, 168] width 727 height 337
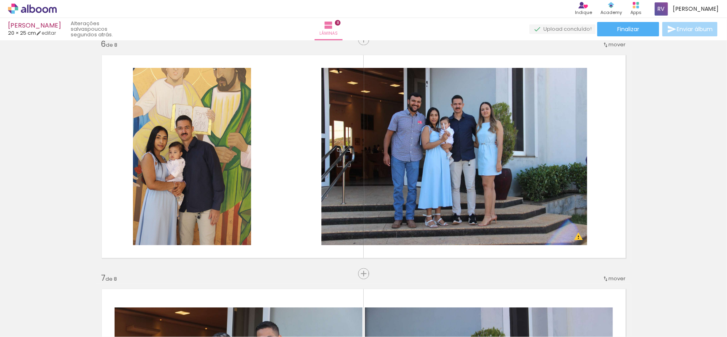
scroll to position [1166, 0]
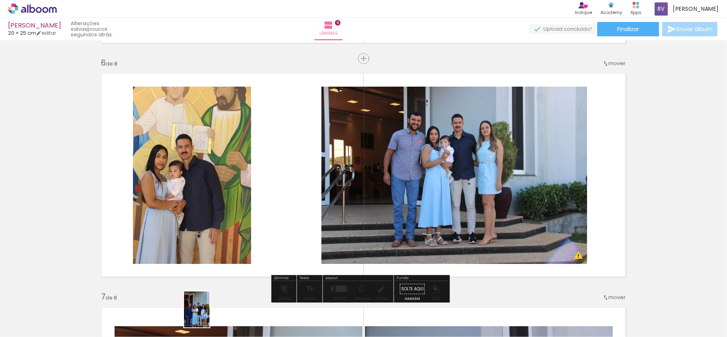
drag, startPoint x: 217, startPoint y: 320, endPoint x: 227, endPoint y: 311, distance: 14.2
click at [211, 314] on div at bounding box center [201, 310] width 26 height 36
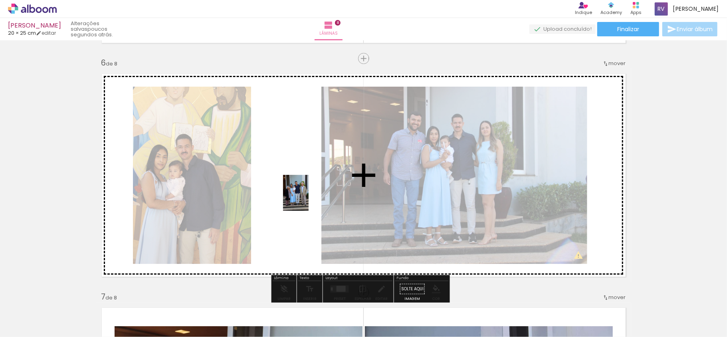
drag, startPoint x: 383, startPoint y: 327, endPoint x: 320, endPoint y: 199, distance: 142.9
click at [320, 199] on quentale-workspace at bounding box center [363, 168] width 727 height 337
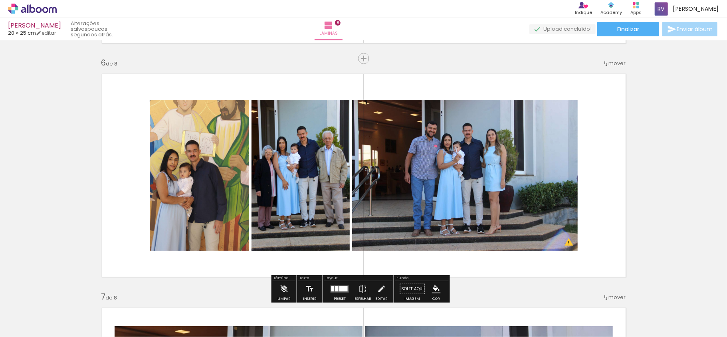
scroll to position [0, 457]
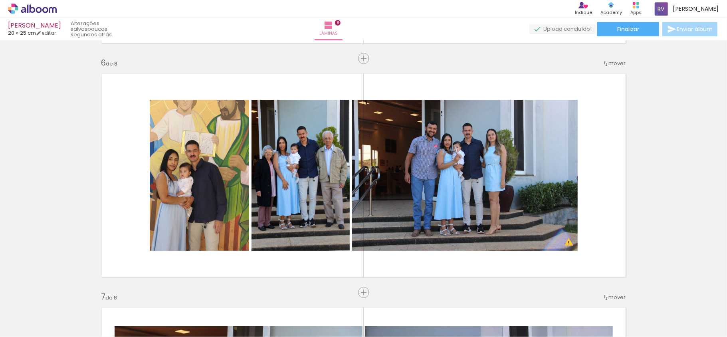
click at [436, 312] on div at bounding box center [428, 310] width 26 height 40
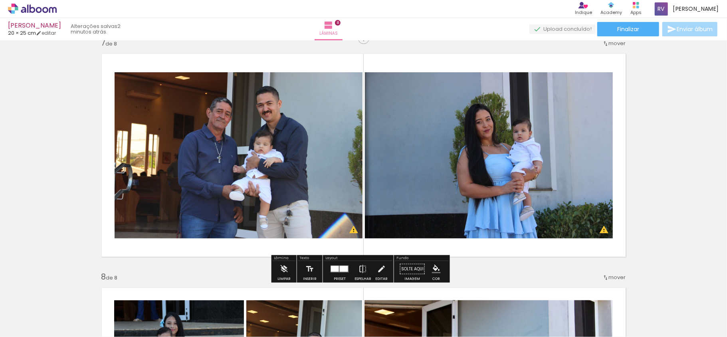
scroll to position [1592, 0]
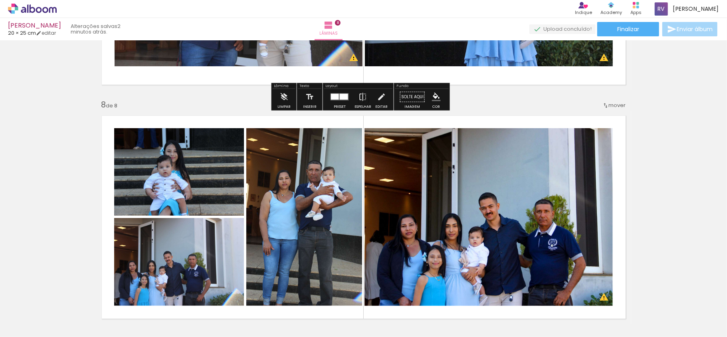
drag, startPoint x: 489, startPoint y: 121, endPoint x: 469, endPoint y: 65, distance: 59.5
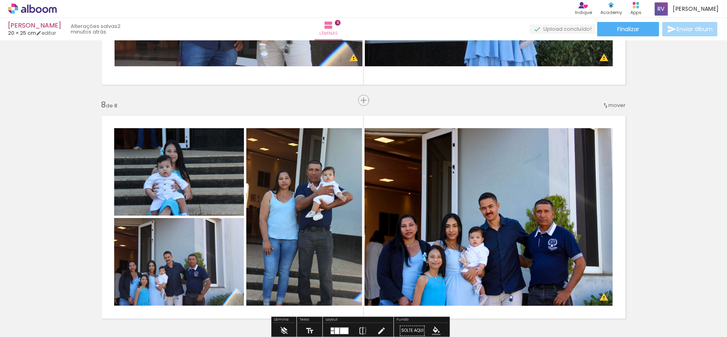
click at [609, 104] on span "mover" at bounding box center [617, 105] width 17 height 8
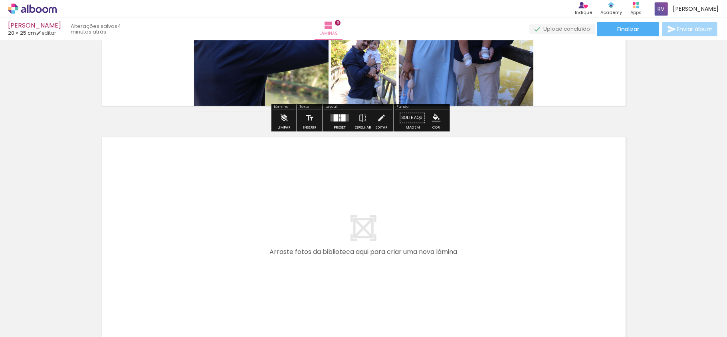
scroll to position [2039, 0]
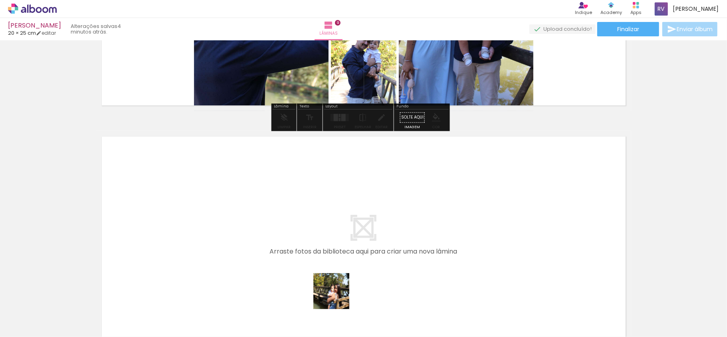
drag, startPoint x: 341, startPoint y: 308, endPoint x: 296, endPoint y: 197, distance: 119.9
click at [296, 197] on quentale-workspace at bounding box center [363, 168] width 727 height 337
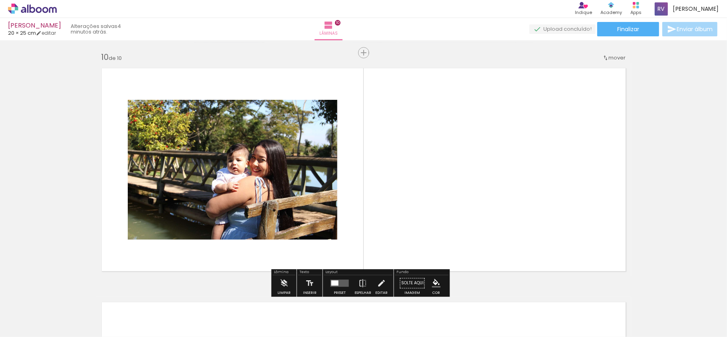
scroll to position [2113, 0]
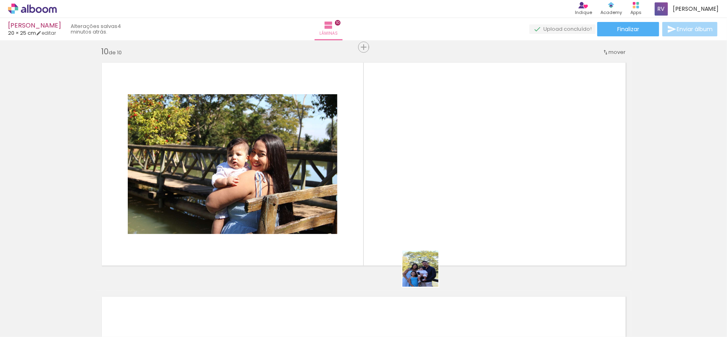
drag, startPoint x: 427, startPoint y: 304, endPoint x: 427, endPoint y: 202, distance: 102.7
click at [427, 202] on quentale-workspace at bounding box center [363, 168] width 727 height 337
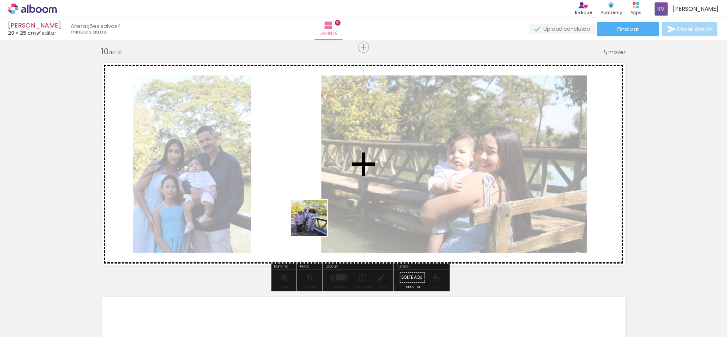
drag, startPoint x: 355, startPoint y: 258, endPoint x: 304, endPoint y: 218, distance: 64.8
click at [304, 218] on quentale-workspace at bounding box center [363, 168] width 727 height 337
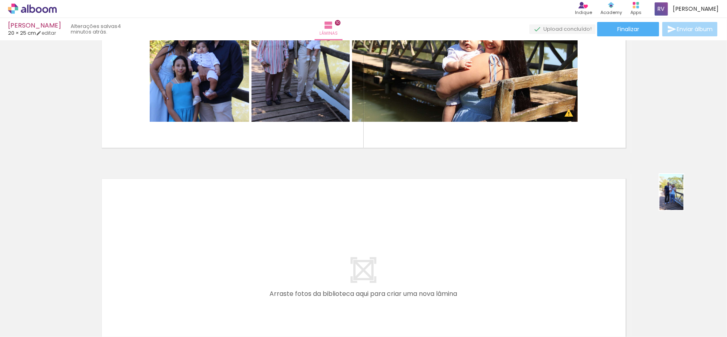
scroll to position [2199, 0]
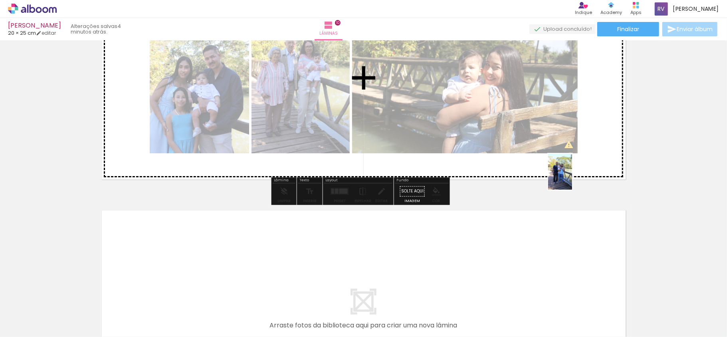
drag, startPoint x: 610, startPoint y: 306, endPoint x: 448, endPoint y: 157, distance: 219.9
click at [448, 157] on quentale-workspace at bounding box center [363, 168] width 727 height 337
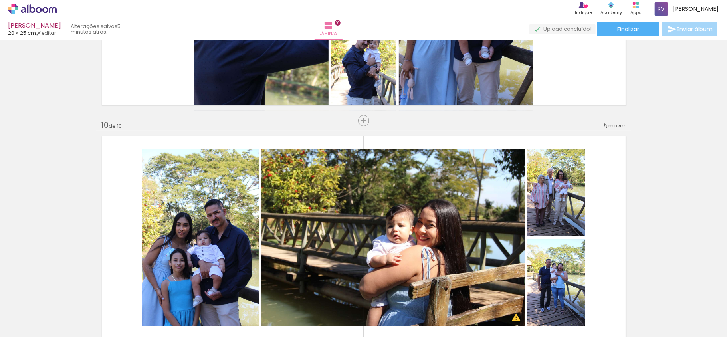
scroll to position [2093, 0]
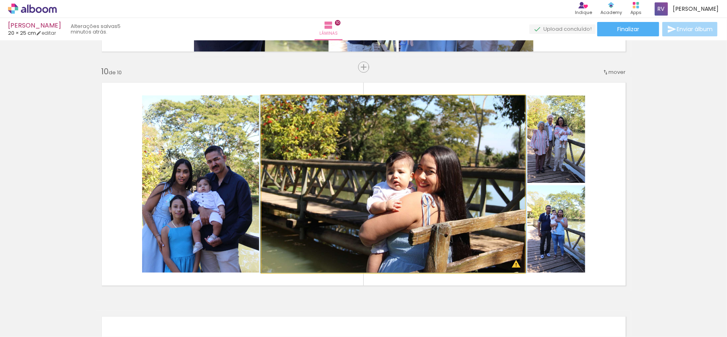
click at [449, 182] on quentale-photo at bounding box center [394, 183] width 264 height 177
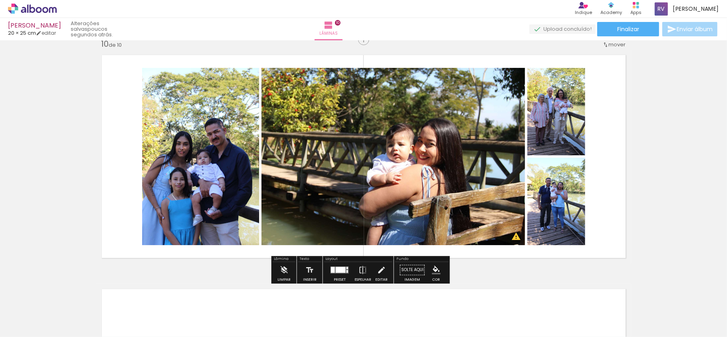
scroll to position [2199, 0]
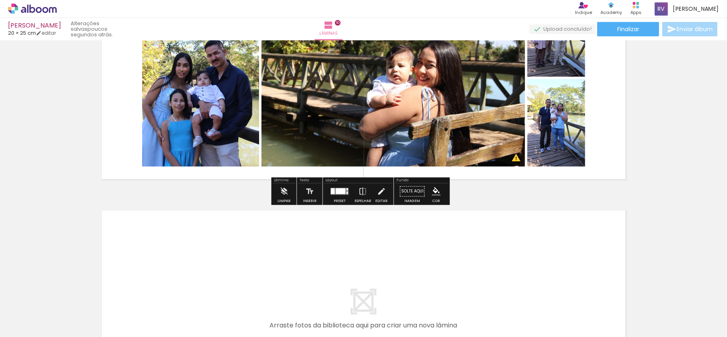
click at [338, 193] on div at bounding box center [341, 191] width 10 height 6
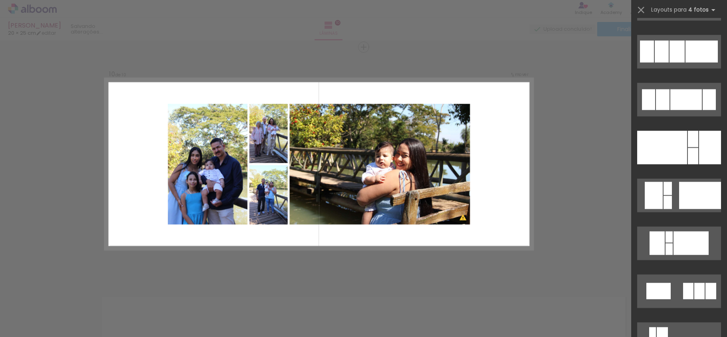
scroll to position [1118, 0]
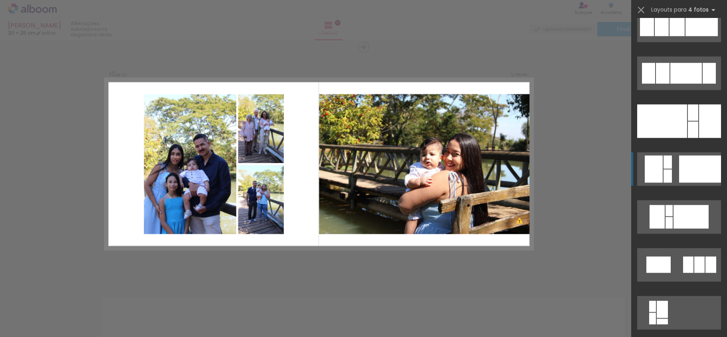
click at [679, 170] on div at bounding box center [700, 168] width 42 height 27
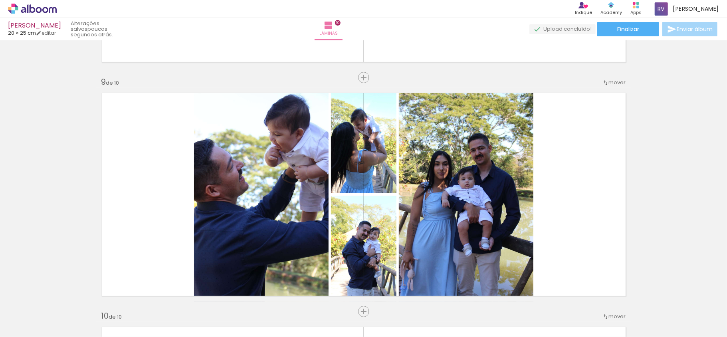
scroll to position [1847, 0]
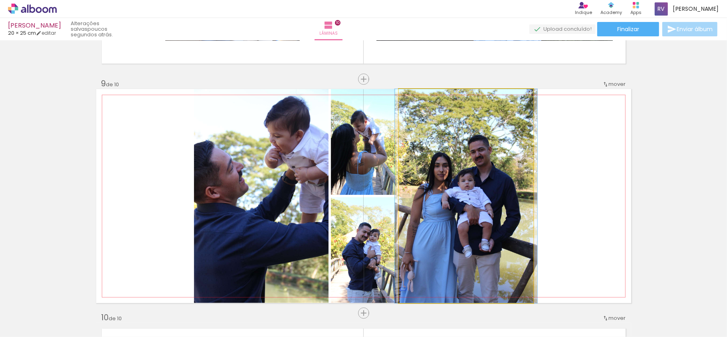
click at [458, 176] on quentale-photo at bounding box center [466, 196] width 135 height 214
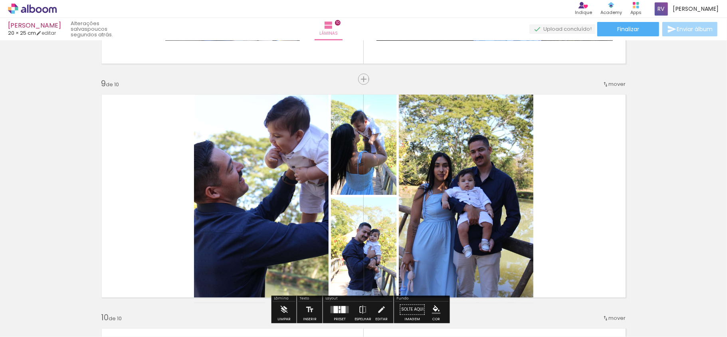
click at [568, 156] on quentale-layouter at bounding box center [363, 196] width 535 height 214
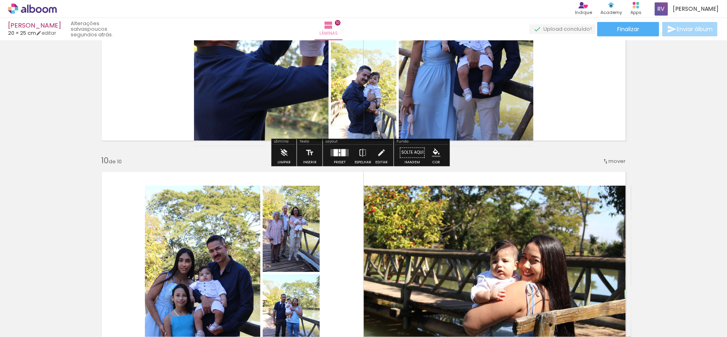
scroll to position [2007, 0]
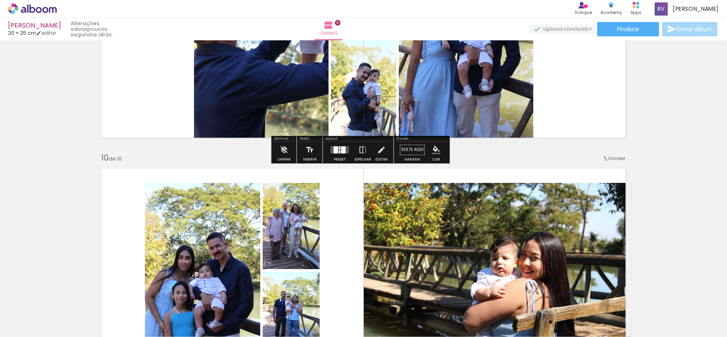
drag, startPoint x: 343, startPoint y: 155, endPoint x: 342, endPoint y: 151, distance: 4.9
click at [341, 155] on div at bounding box center [340, 150] width 22 height 16
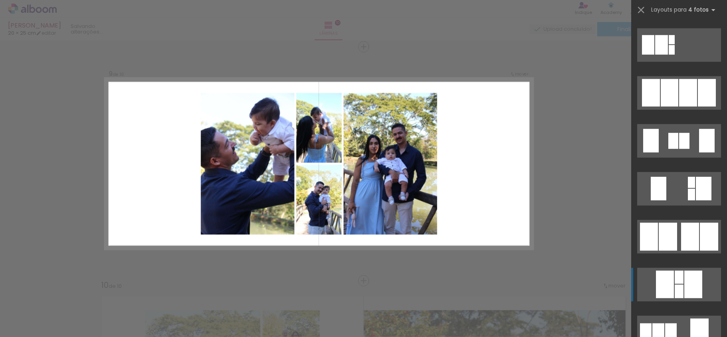
scroll to position [586, 0]
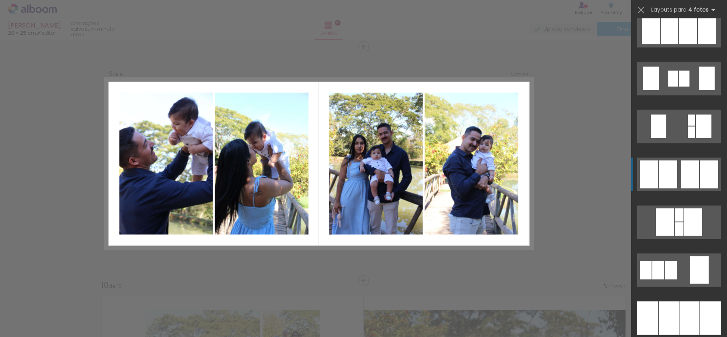
click at [669, 183] on div at bounding box center [668, 175] width 18 height 28
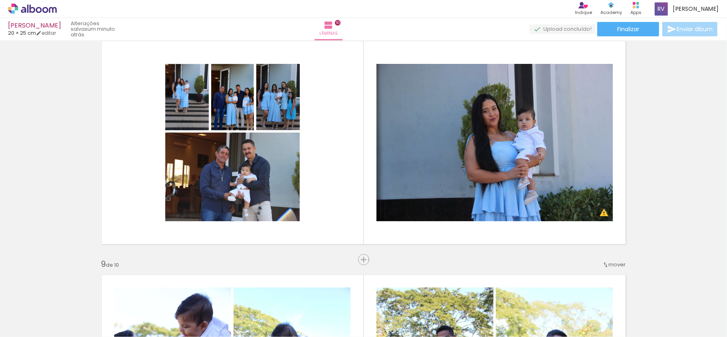
scroll to position [1613, 0]
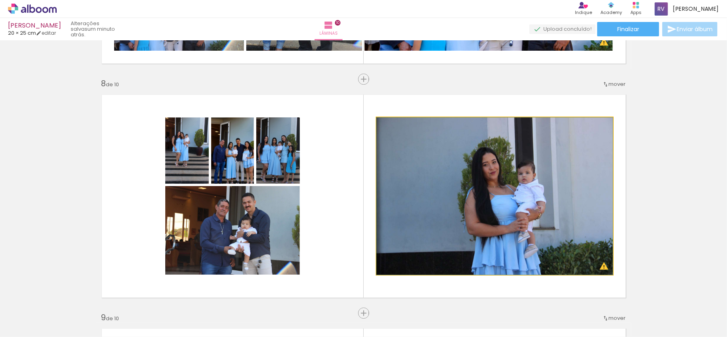
click at [385, 159] on quentale-photo at bounding box center [495, 195] width 236 height 157
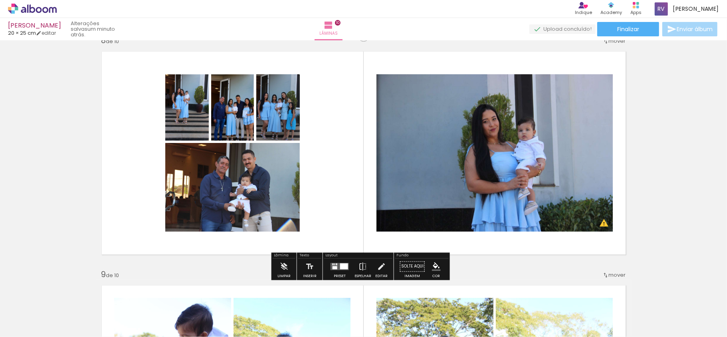
scroll to position [1666, 0]
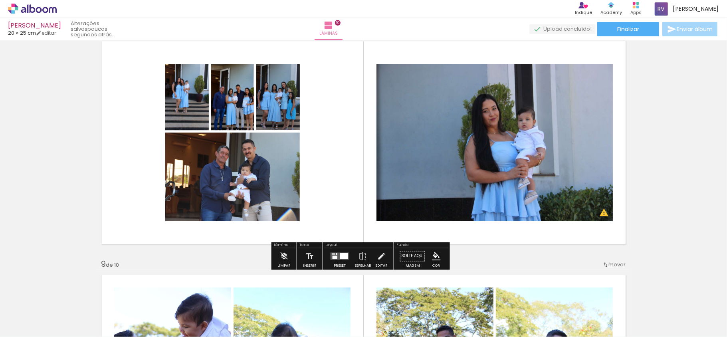
click at [332, 161] on quentale-layouter at bounding box center [363, 143] width 535 height 214
click at [336, 256] on quentale-layouter at bounding box center [340, 255] width 18 height 7
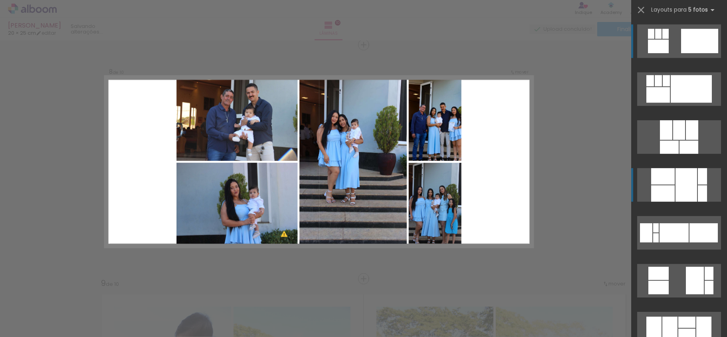
scroll to position [1645, 0]
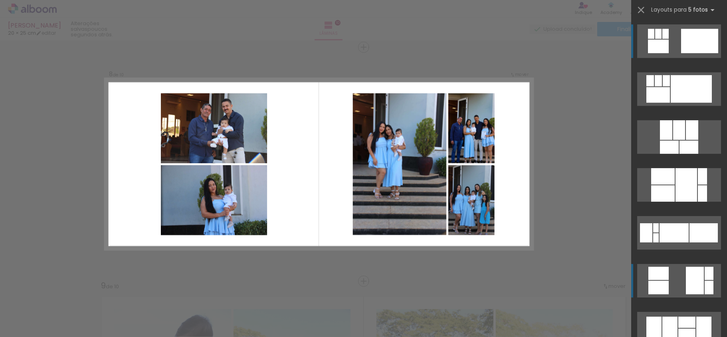
click at [676, 280] on quentale-layouter at bounding box center [680, 281] width 84 height 34
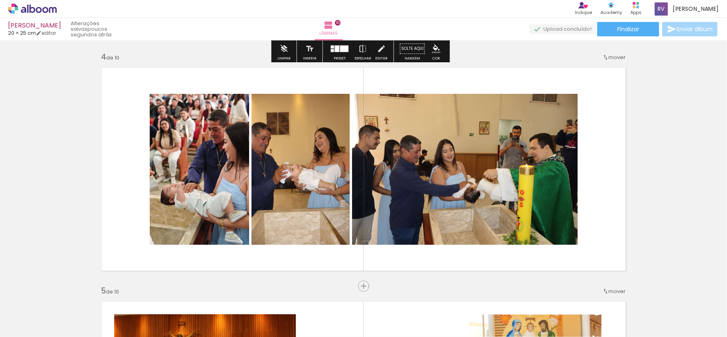
scroll to position [740, 0]
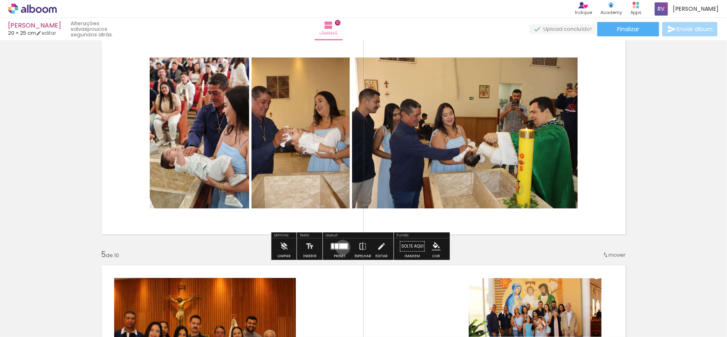
click at [341, 248] on div at bounding box center [344, 246] width 8 height 5
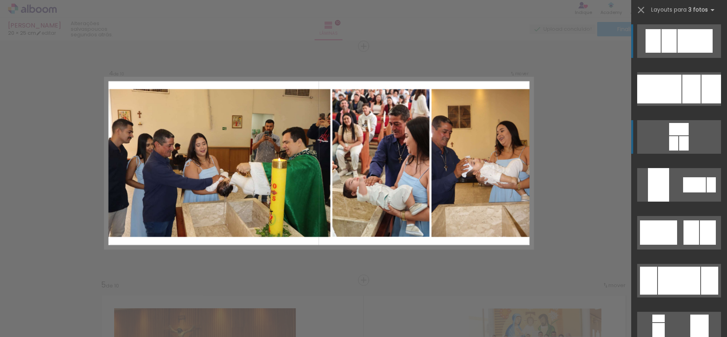
scroll to position [709, 0]
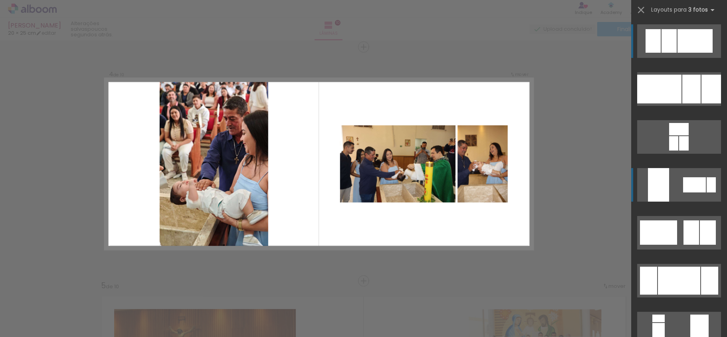
click at [677, 185] on quentale-layouter at bounding box center [680, 185] width 84 height 34
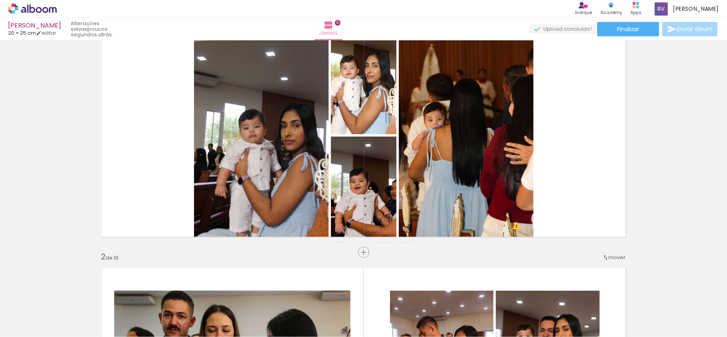
scroll to position [16, 0]
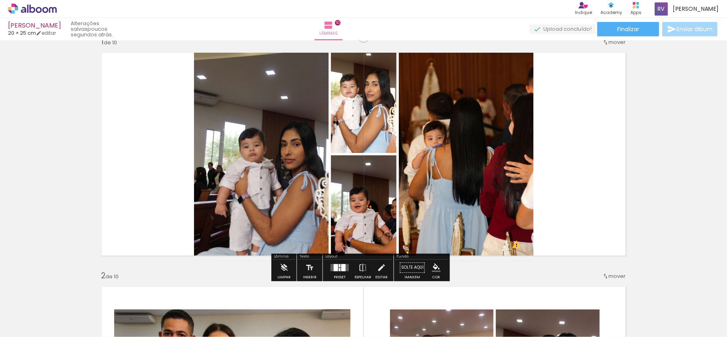
click at [559, 154] on quentale-layouter at bounding box center [363, 154] width 535 height 214
click at [338, 277] on div "Preset" at bounding box center [340, 278] width 12 height 4
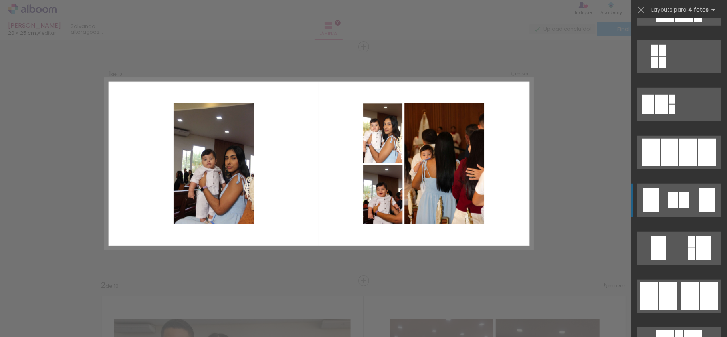
scroll to position [479, 0]
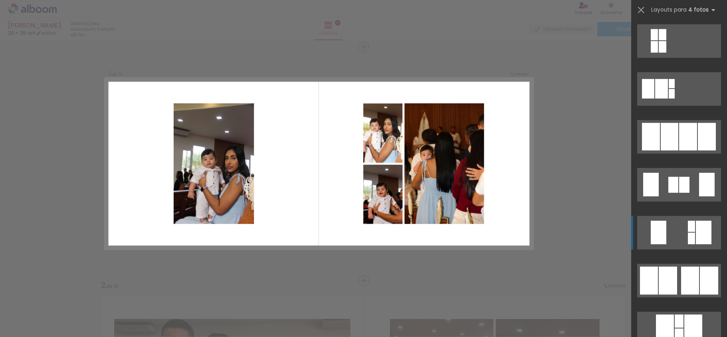
click at [673, 238] on quentale-layouter at bounding box center [680, 233] width 84 height 34
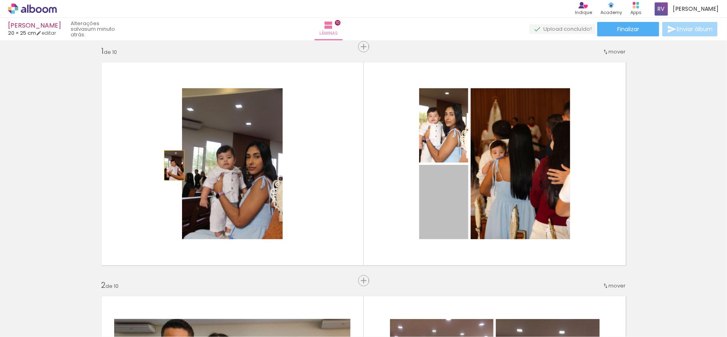
drag, startPoint x: 430, startPoint y: 209, endPoint x: 173, endPoint y: 165, distance: 260.5
click at [173, 165] on quentale-layouter at bounding box center [363, 164] width 535 height 214
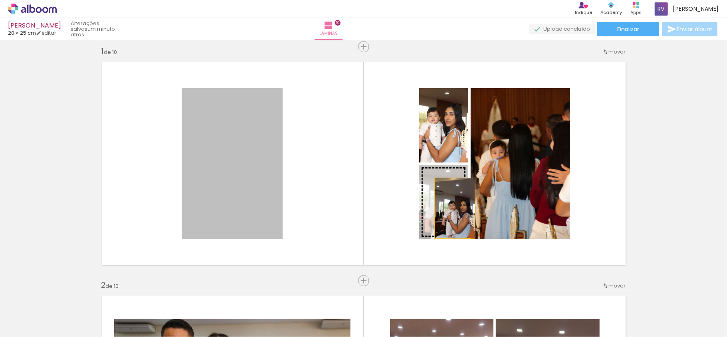
drag, startPoint x: 219, startPoint y: 165, endPoint x: 455, endPoint y: 207, distance: 238.9
click at [0, 0] on slot at bounding box center [0, 0] width 0 height 0
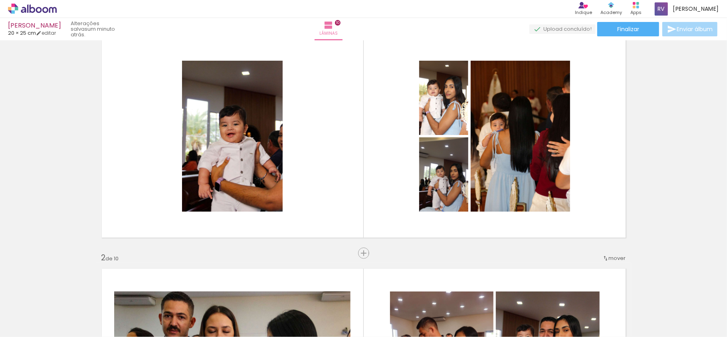
scroll to position [53, 0]
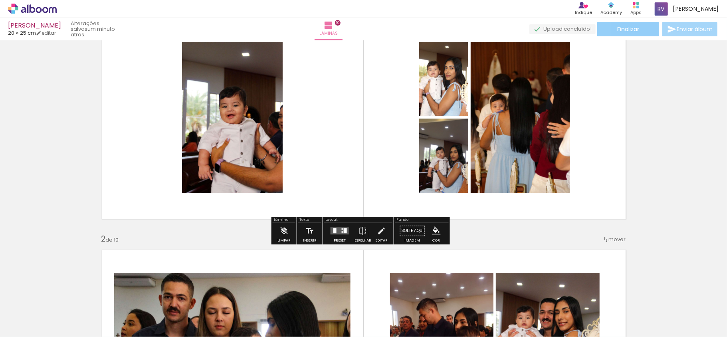
click at [613, 26] on paper-button "Finalizar" at bounding box center [629, 29] width 62 height 14
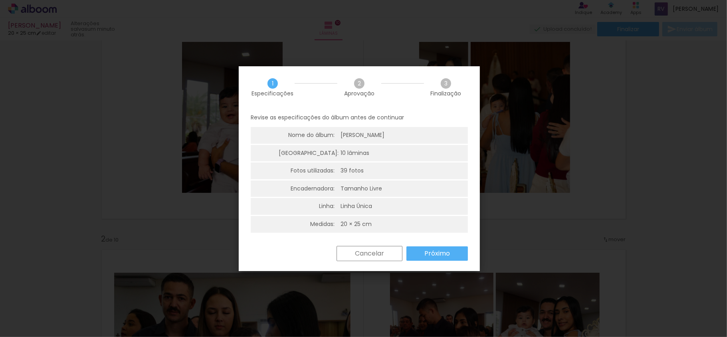
click at [457, 253] on paper-button "Próximo" at bounding box center [438, 253] width 62 height 14
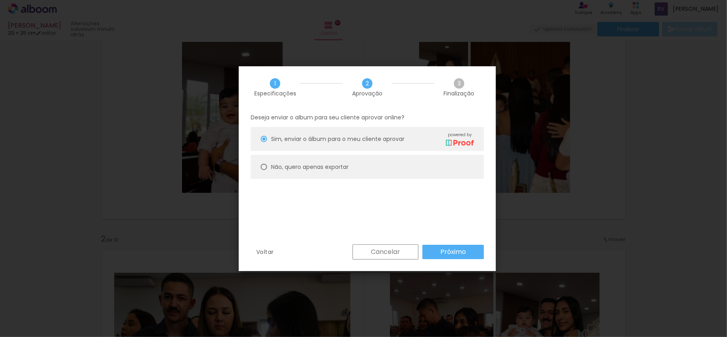
click at [0, 0] on slot "Não, quero apenas exportar" at bounding box center [0, 0] width 0 height 0
type paper-radio-button "on"
click at [467, 254] on paper-button "Próximo" at bounding box center [454, 252] width 62 height 14
type input "Alta, 300 DPI"
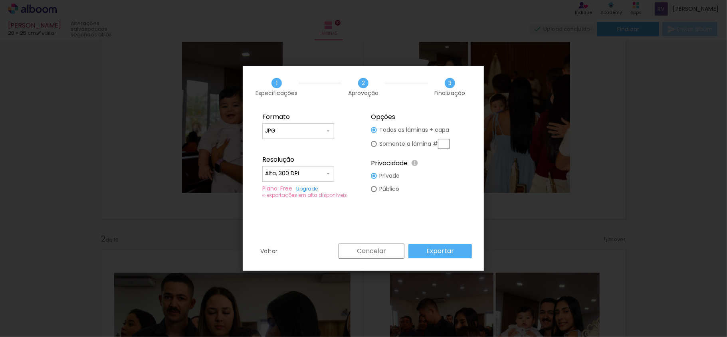
click at [0, 0] on slot "Somente a lâmina #" at bounding box center [0, 0] width 0 height 0
type paper-radio-button "on"
click at [382, 122] on fieldset "Opções Todas as lâminas + capa Somente a lâmina # Privacidade Todo o conteúdo o…" at bounding box center [417, 155] width 107 height 95
click at [0, 0] on slot "Todas as lâminas + capa" at bounding box center [0, 0] width 0 height 0
type paper-radio-button "on"
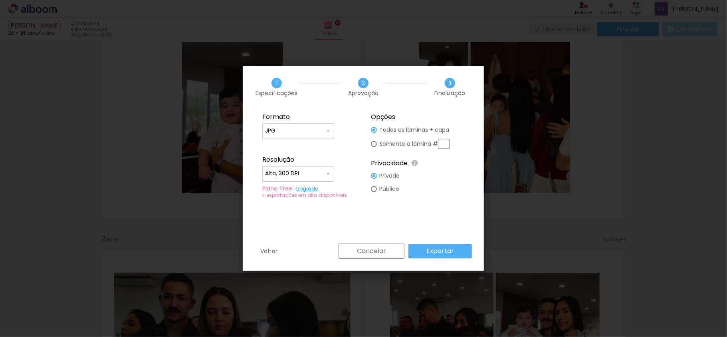
click at [454, 256] on paper-button "Exportar" at bounding box center [441, 251] width 64 height 14
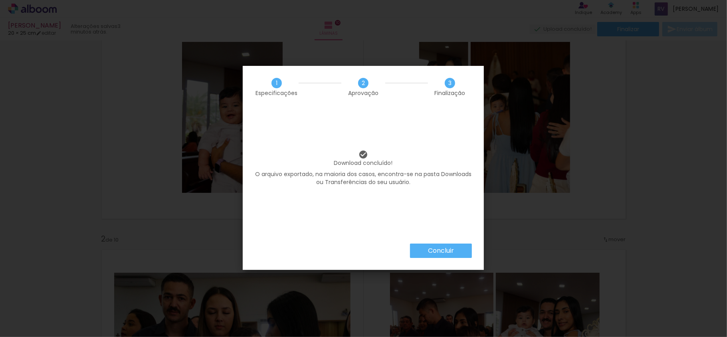
scroll to position [0, 1085]
click at [446, 244] on paper-button "Concluir" at bounding box center [441, 251] width 62 height 14
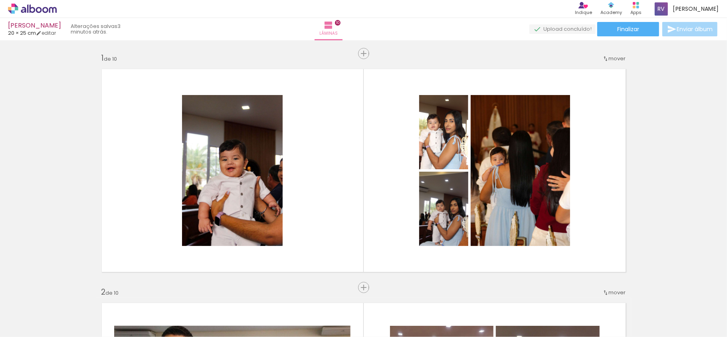
scroll to position [0, 1085]
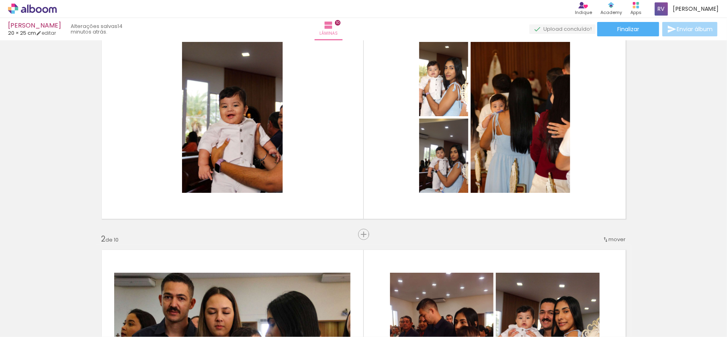
scroll to position [0, 1085]
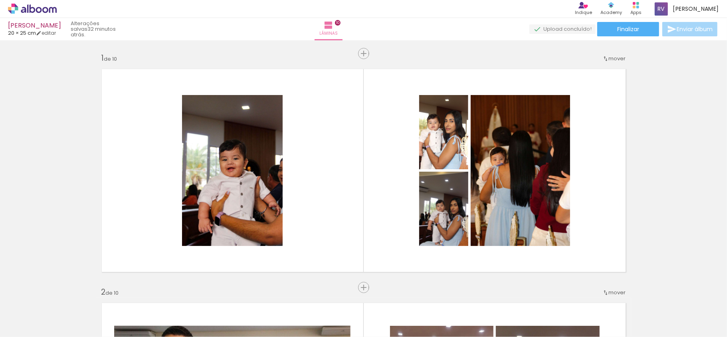
scroll to position [0, 1085]
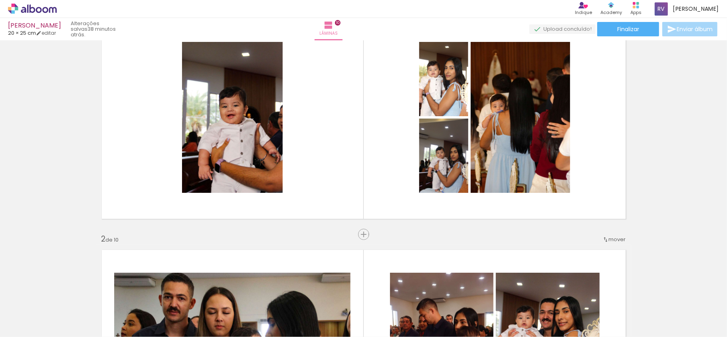
scroll to position [0, 1085]
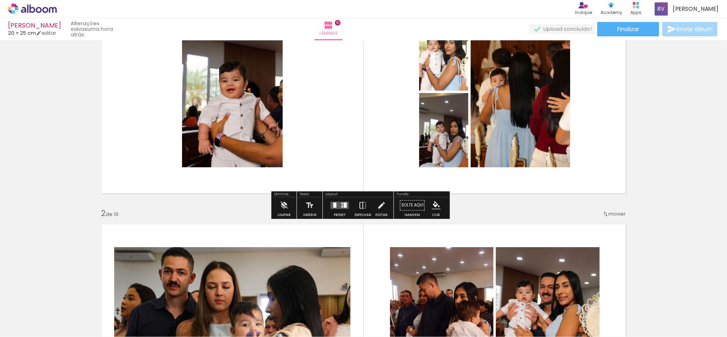
scroll to position [53, 0]
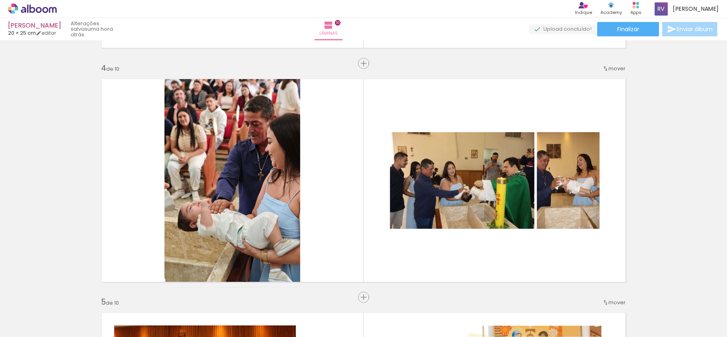
scroll to position [692, 0]
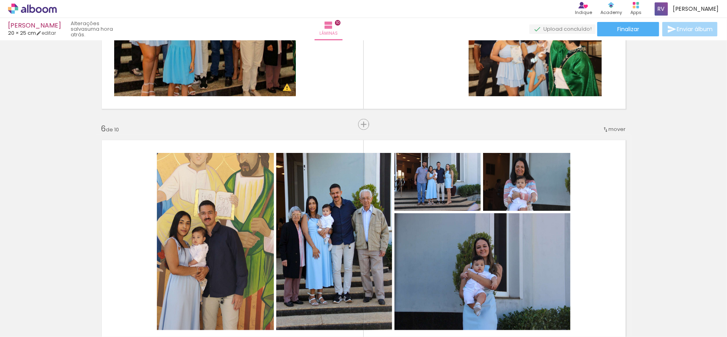
scroll to position [1118, 0]
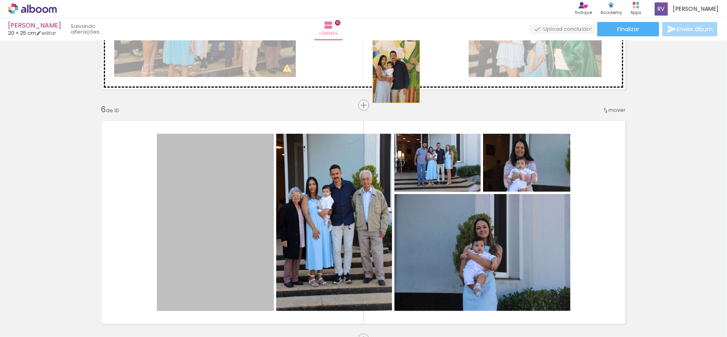
drag, startPoint x: 214, startPoint y: 217, endPoint x: 392, endPoint y: 68, distance: 232.8
click at [392, 68] on div "Inserir lâmina 1 de 10 Inserir lâmina 2 de 10 Inserir lâmina 3 de 10 Inserir lâ…" at bounding box center [363, 212] width 727 height 2575
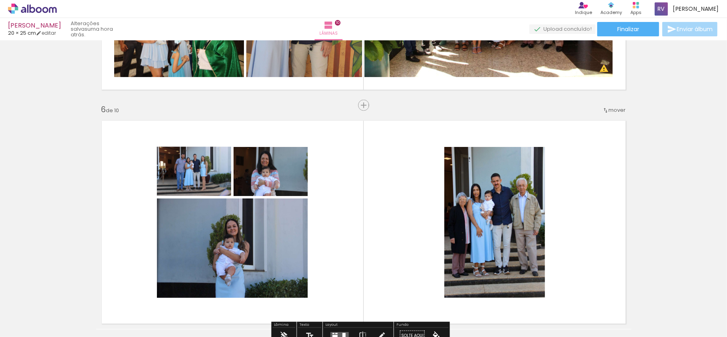
scroll to position [1172, 0]
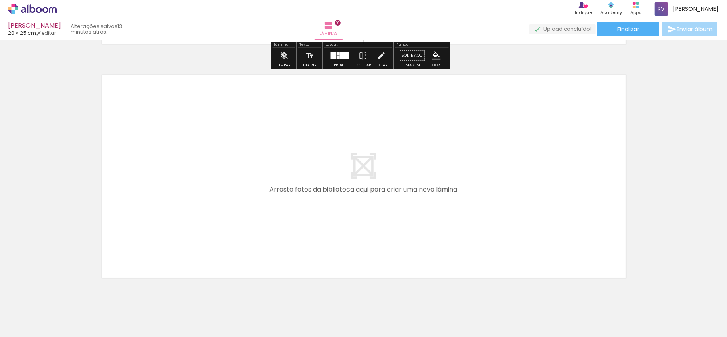
scroll to position [2359, 0]
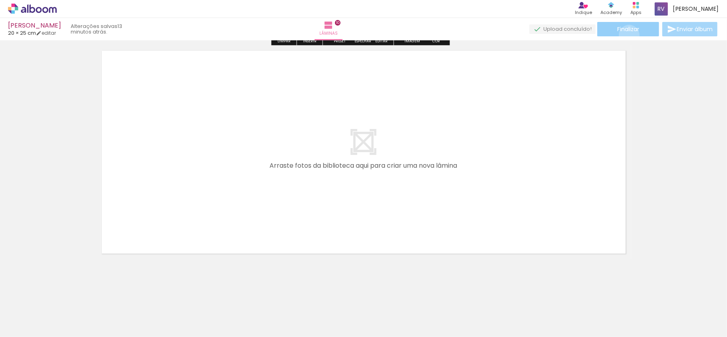
click at [627, 35] on paper-button "Finalizar" at bounding box center [629, 29] width 62 height 14
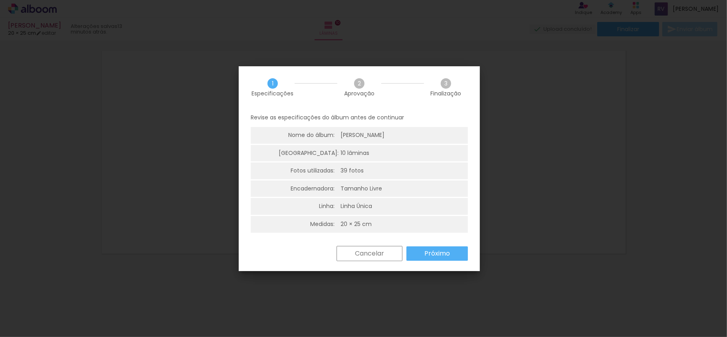
click at [421, 252] on paper-button "Próximo" at bounding box center [438, 253] width 62 height 14
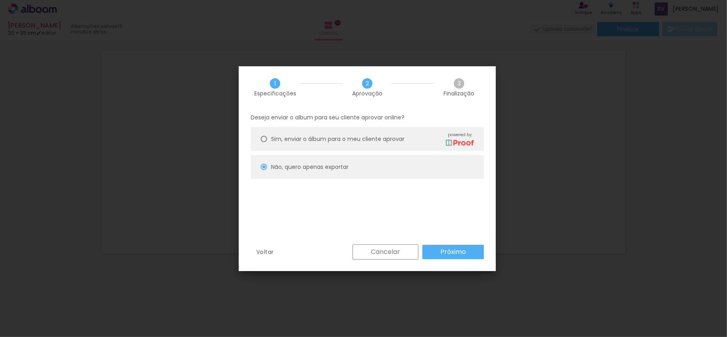
click at [449, 244] on div "Deseja enviar o album para seu cliente aprovar online? Sim, enviar o álbum para…" at bounding box center [367, 176] width 257 height 137
click at [0, 0] on slot "Próximo" at bounding box center [0, 0] width 0 height 0
type input "Alta, 300 DPI"
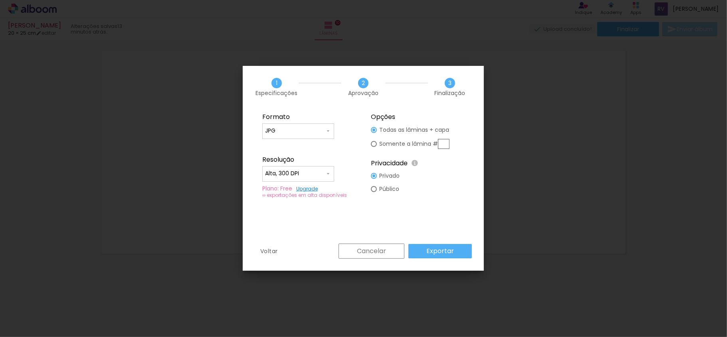
click at [406, 139] on div "Somente a lâmina #" at bounding box center [414, 144] width 70 height 10
type paper-radio-button "on"
click at [444, 144] on input "text" at bounding box center [444, 144] width 12 height 10
click at [451, 250] on div "Cancelar Exportar" at bounding box center [403, 251] width 137 height 15
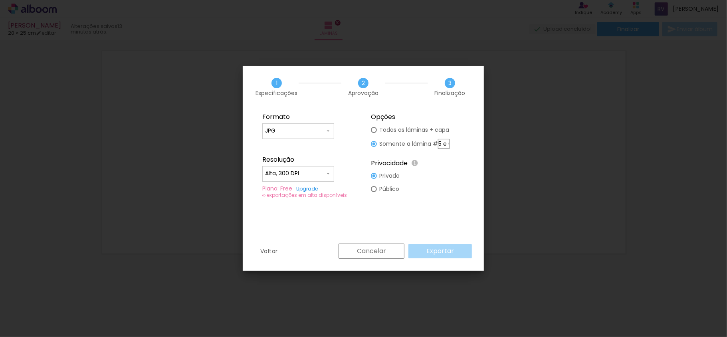
scroll to position [0, 2]
drag, startPoint x: 443, startPoint y: 141, endPoint x: 470, endPoint y: 149, distance: 27.9
click at [471, 141] on fieldset "Opções Todas as lâminas + capa Somente a lâmina # 5 e 6 Privacidade Todo o cont…" at bounding box center [417, 155] width 107 height 95
click at [304, 136] on paper-input-container "JPG" at bounding box center [298, 131] width 72 height 16
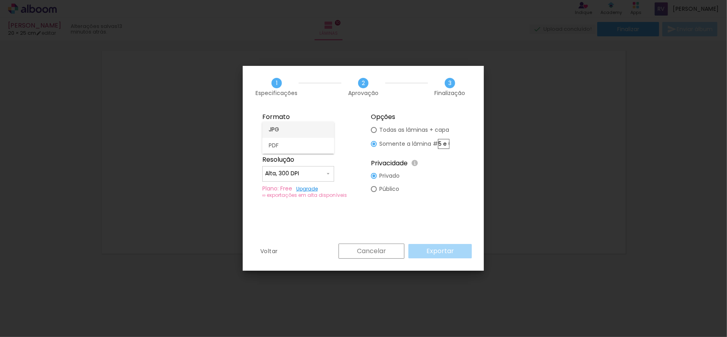
click at [318, 125] on paper-item "JPG" at bounding box center [298, 130] width 72 height 16
click at [443, 248] on div "Cancelar Exportar" at bounding box center [403, 251] width 137 height 15
drag, startPoint x: 443, startPoint y: 141, endPoint x: 519, endPoint y: 151, distance: 76.5
click at [517, 152] on body "link( href="../../bower_components/polymer/polymer.html" rel="import" ) picture…" at bounding box center [363, 168] width 727 height 337
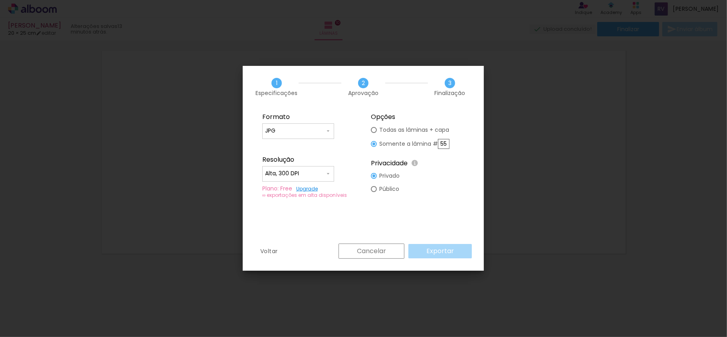
scroll to position [0, 0]
type input "5"
click at [460, 249] on paper-button "Exportar" at bounding box center [441, 251] width 64 height 14
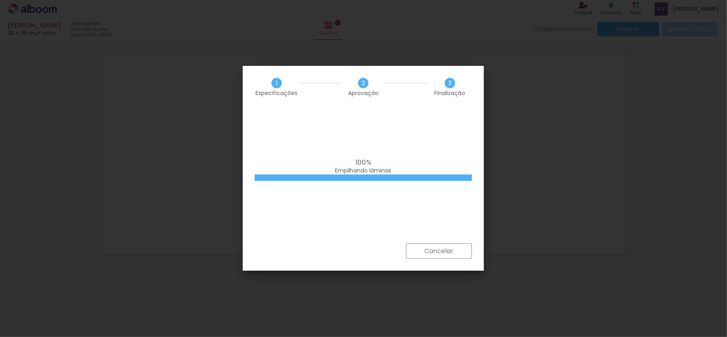
scroll to position [0, 1085]
click at [399, 180] on div at bounding box center [363, 178] width 217 height 6
click at [488, 176] on iron-overlay-backdrop at bounding box center [363, 168] width 727 height 337
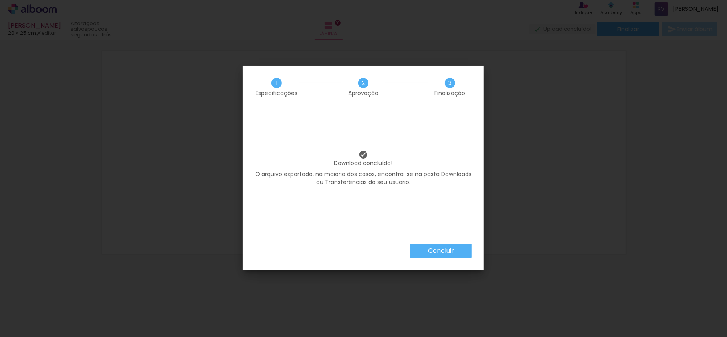
click at [0, 0] on slot "Concluir" at bounding box center [0, 0] width 0 height 0
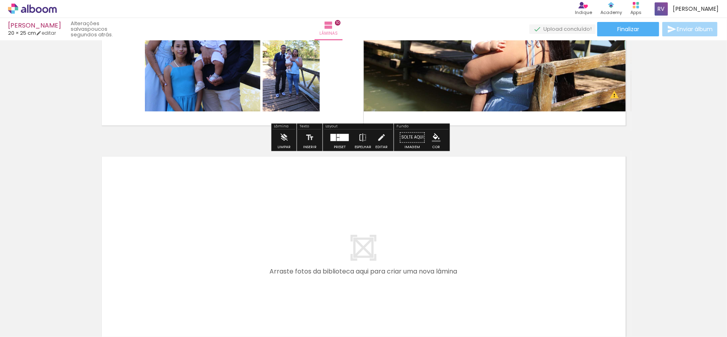
scroll to position [2146, 0]
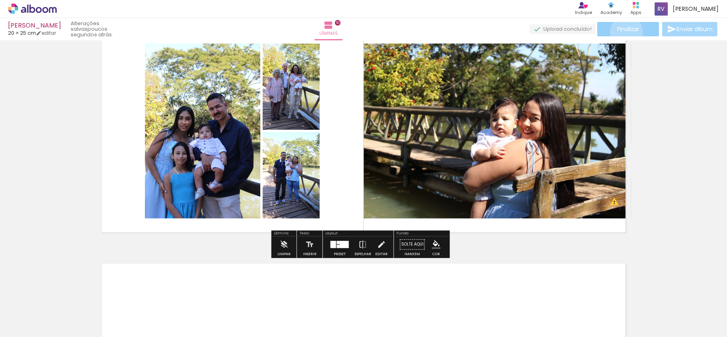
click at [624, 32] on span "Finalizar" at bounding box center [629, 29] width 22 height 6
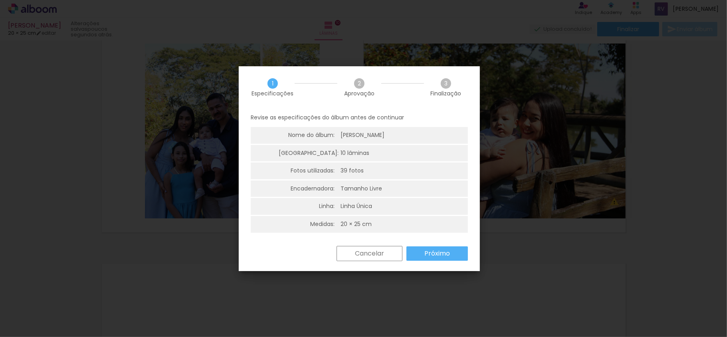
click at [434, 248] on paper-button "Próximo" at bounding box center [438, 253] width 62 height 14
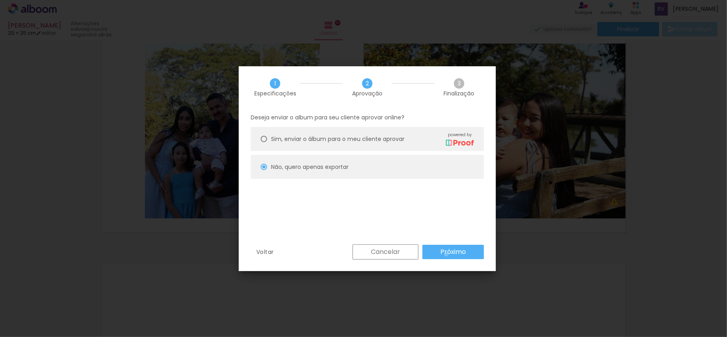
click at [0, 0] on slot "Próximo" at bounding box center [0, 0] width 0 height 0
type input "Alta, 300 DPI"
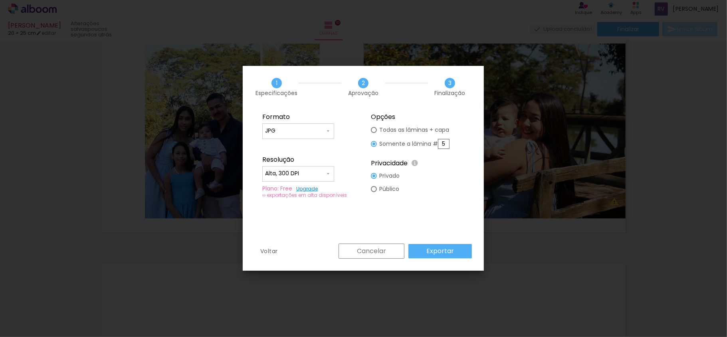
drag, startPoint x: 443, startPoint y: 143, endPoint x: 462, endPoint y: 143, distance: 18.8
click at [462, 143] on fieldset "Opções Todas as lâminas + capa Somente a lâmina # 5 Privacidade Todo o conteúdo…" at bounding box center [417, 155] width 107 height 95
type input "6"
click at [0, 0] on slot "Exportar" at bounding box center [0, 0] width 0 height 0
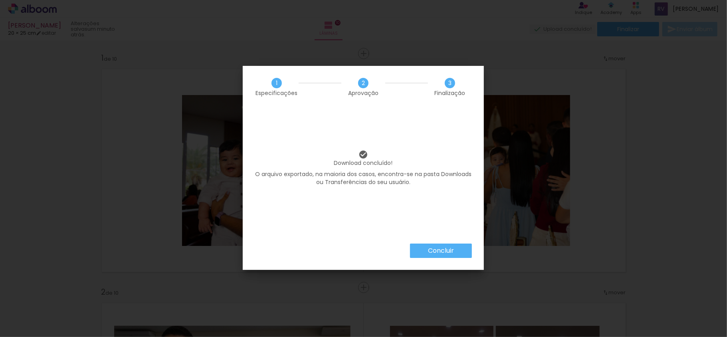
scroll to position [0, 1085]
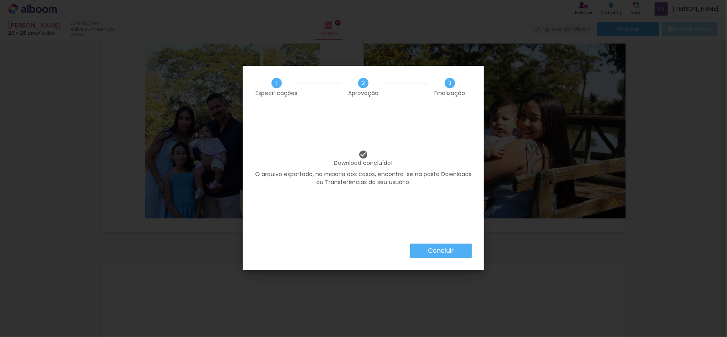
click at [439, 245] on paper-button "Concluir" at bounding box center [441, 251] width 62 height 14
